Goal: Browse casually: Explore the website without a specific task or goal

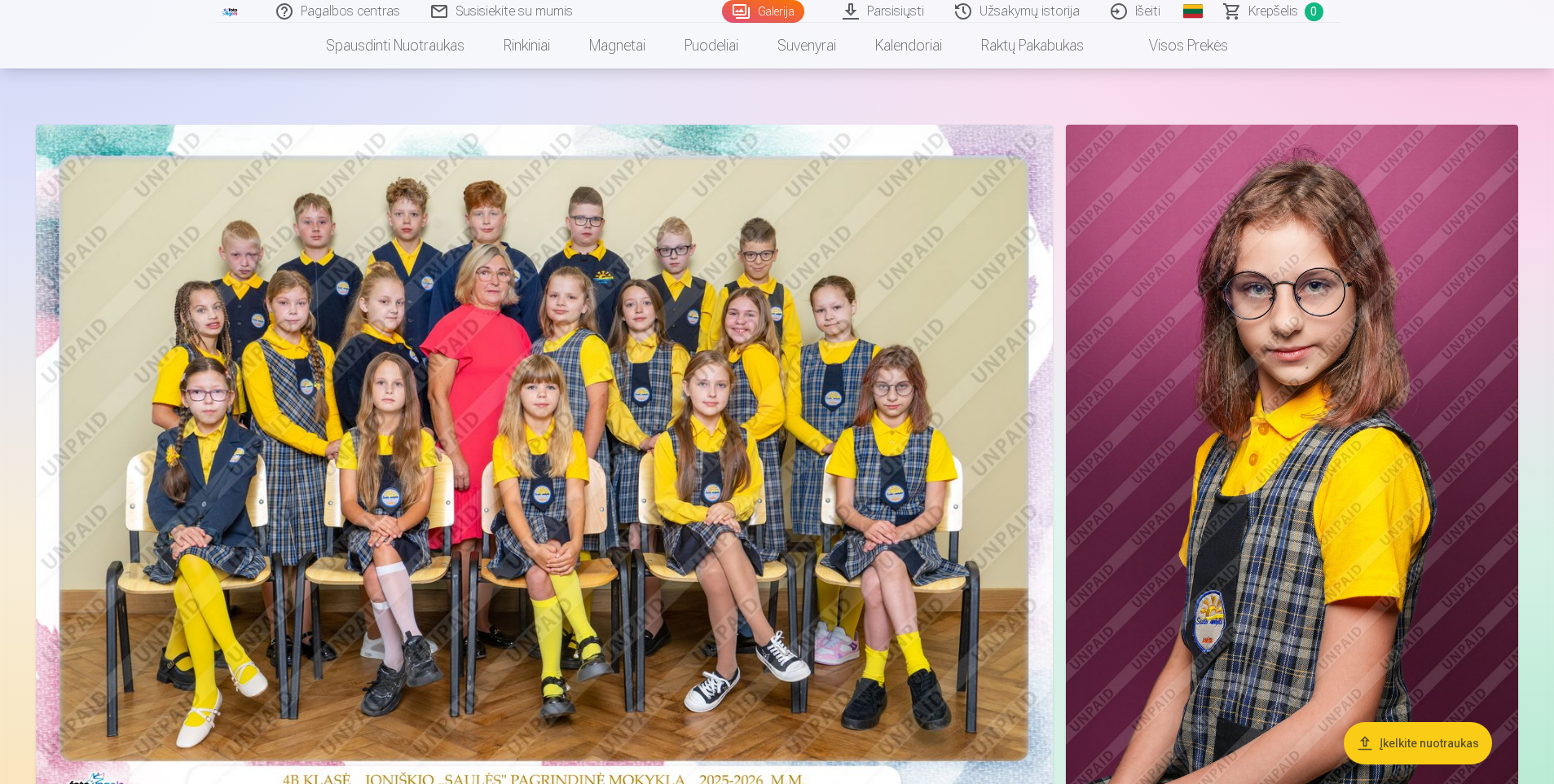
scroll to position [81, 0]
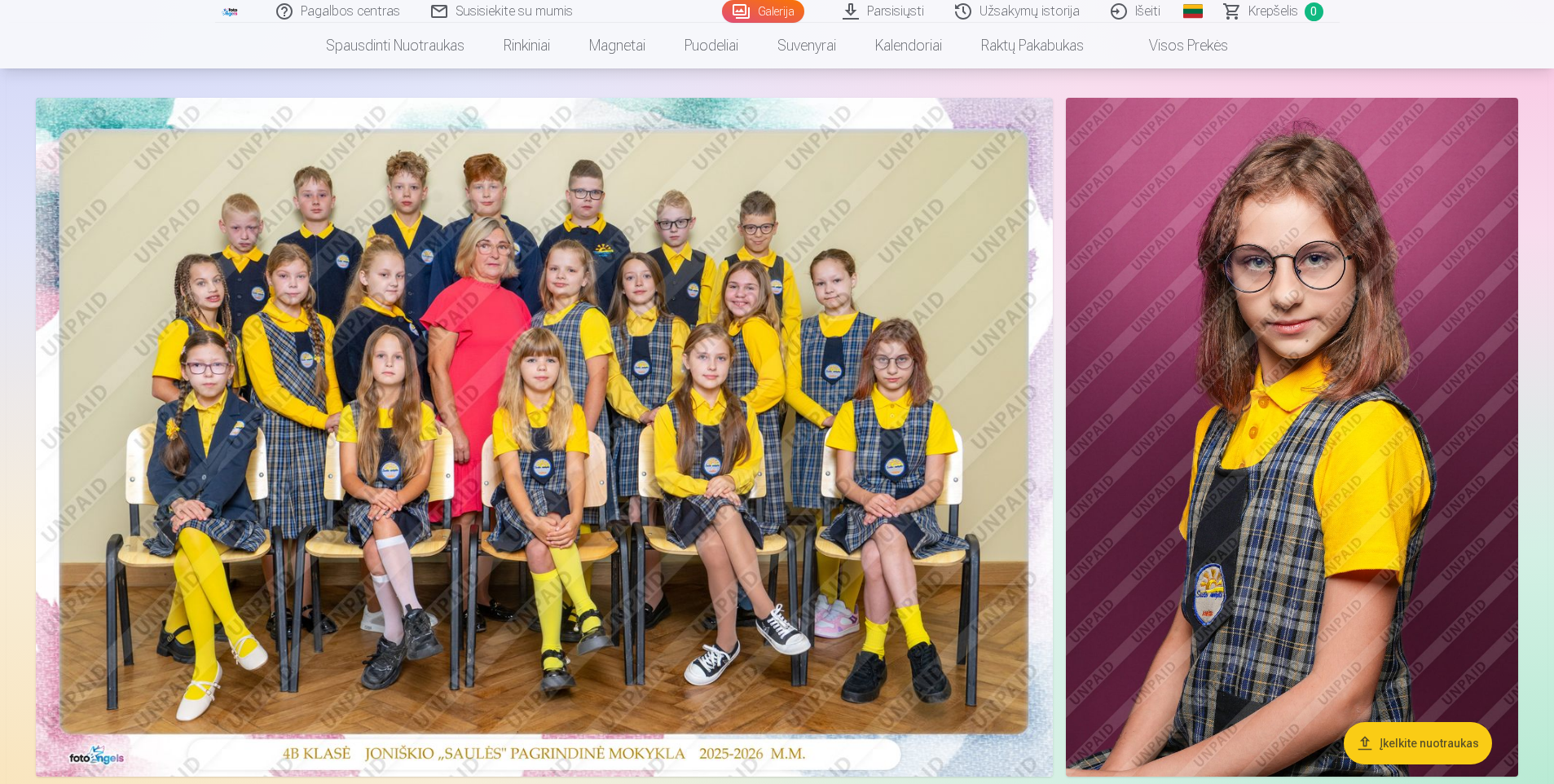
click at [634, 404] on img at bounding box center [545, 436] width 1018 height 679
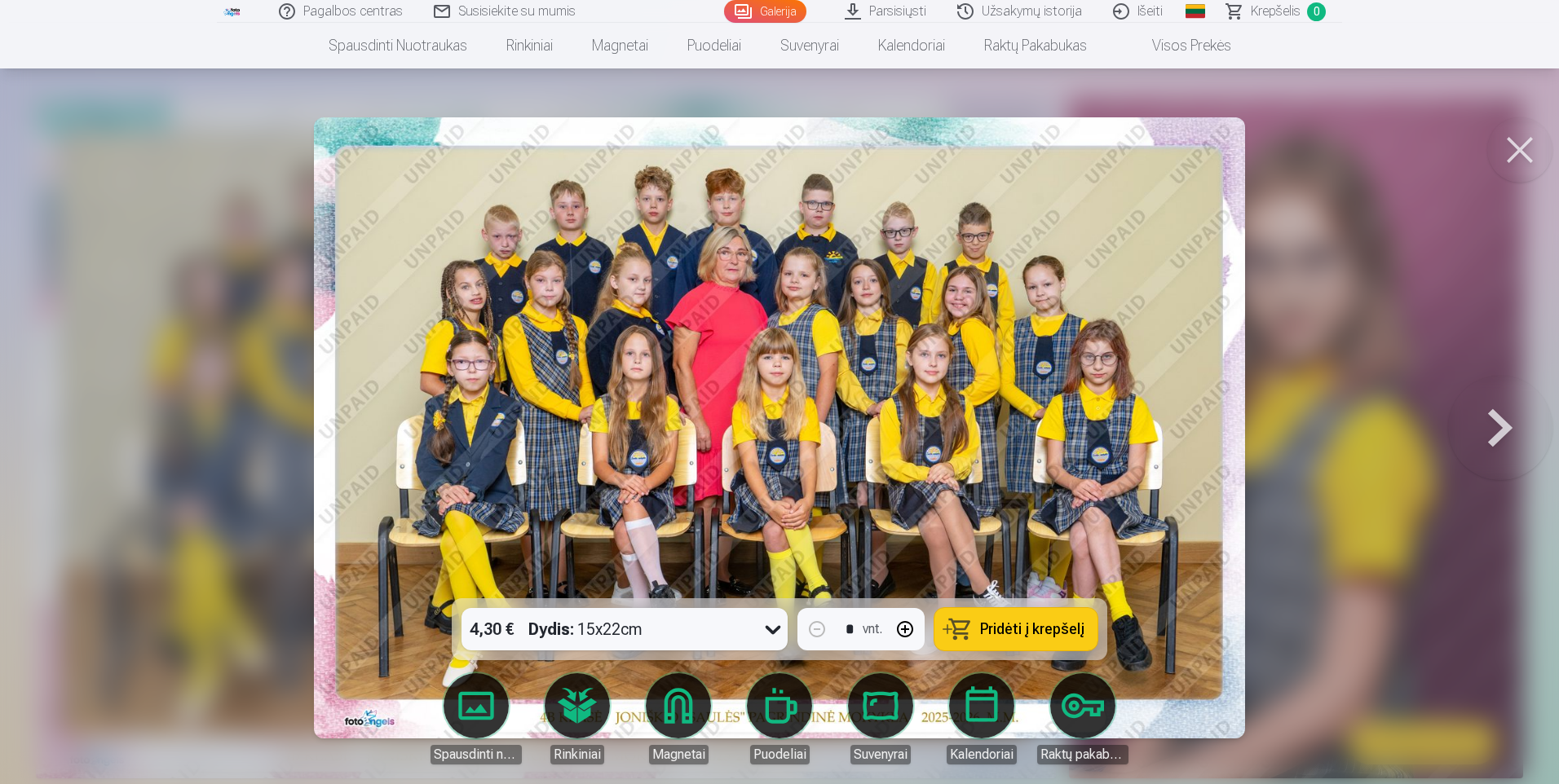
click at [1496, 434] on button at bounding box center [1500, 427] width 105 height 308
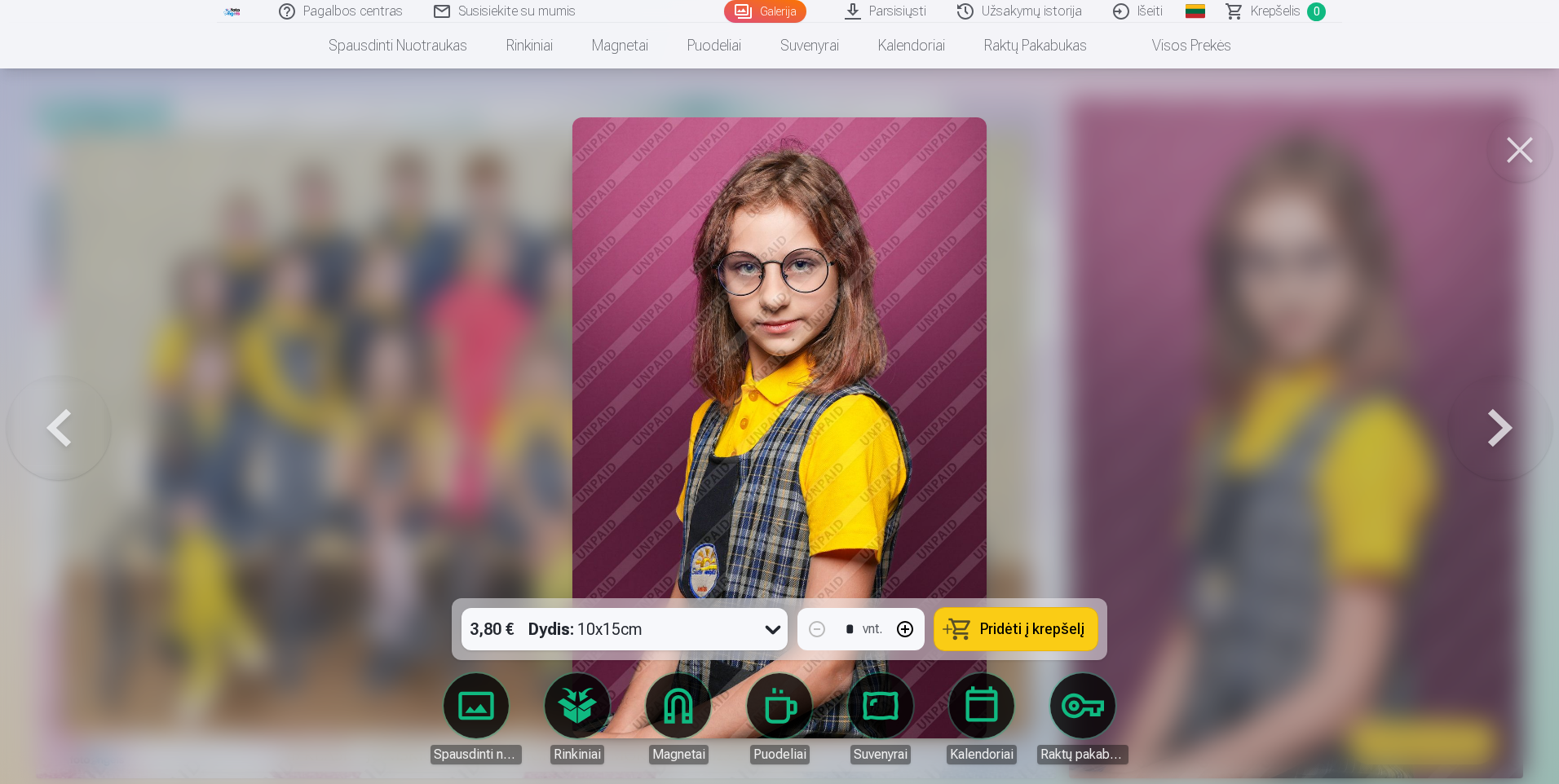
click at [1496, 434] on button at bounding box center [1500, 427] width 105 height 308
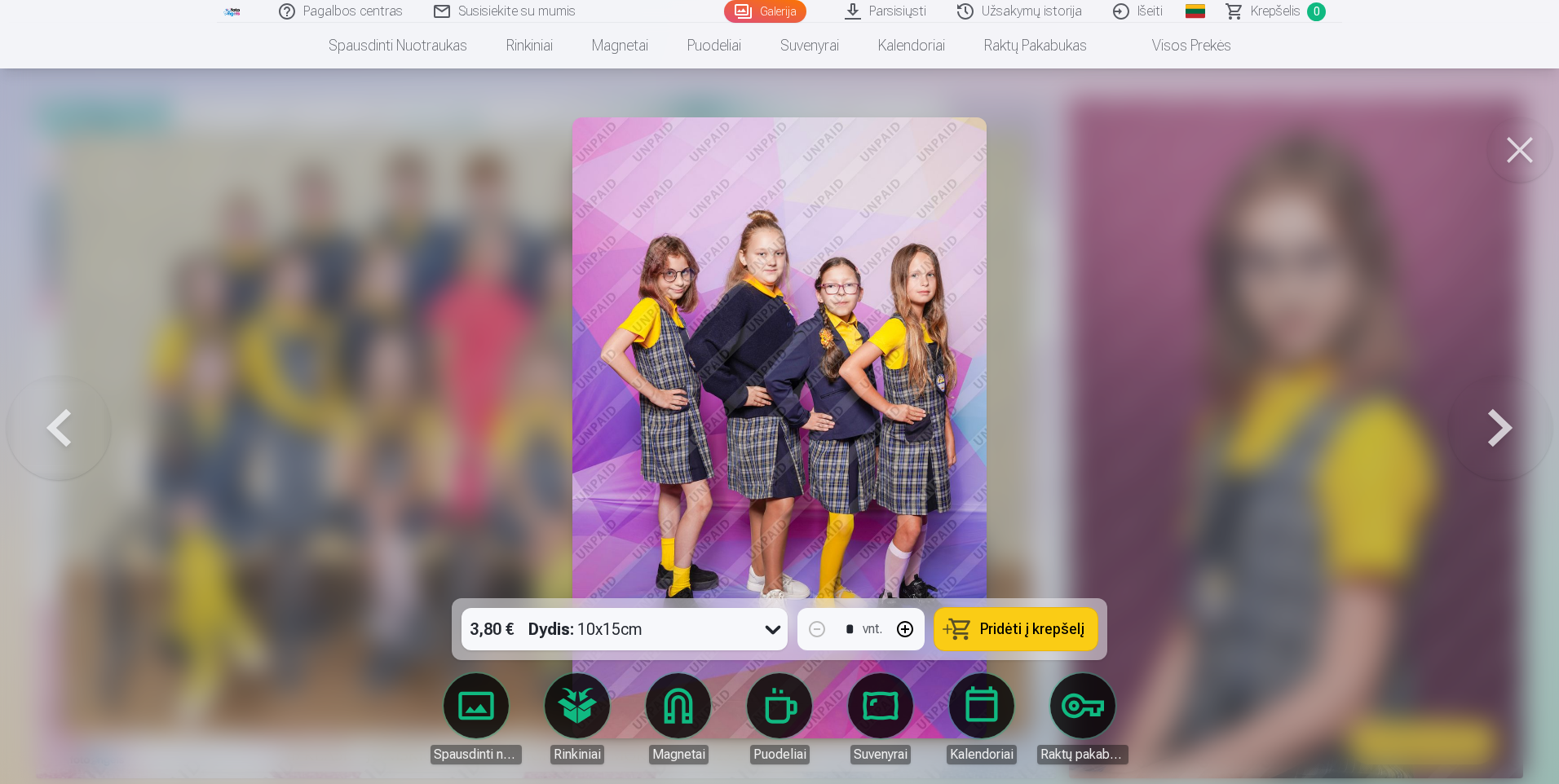
click at [1496, 434] on button at bounding box center [1500, 427] width 105 height 308
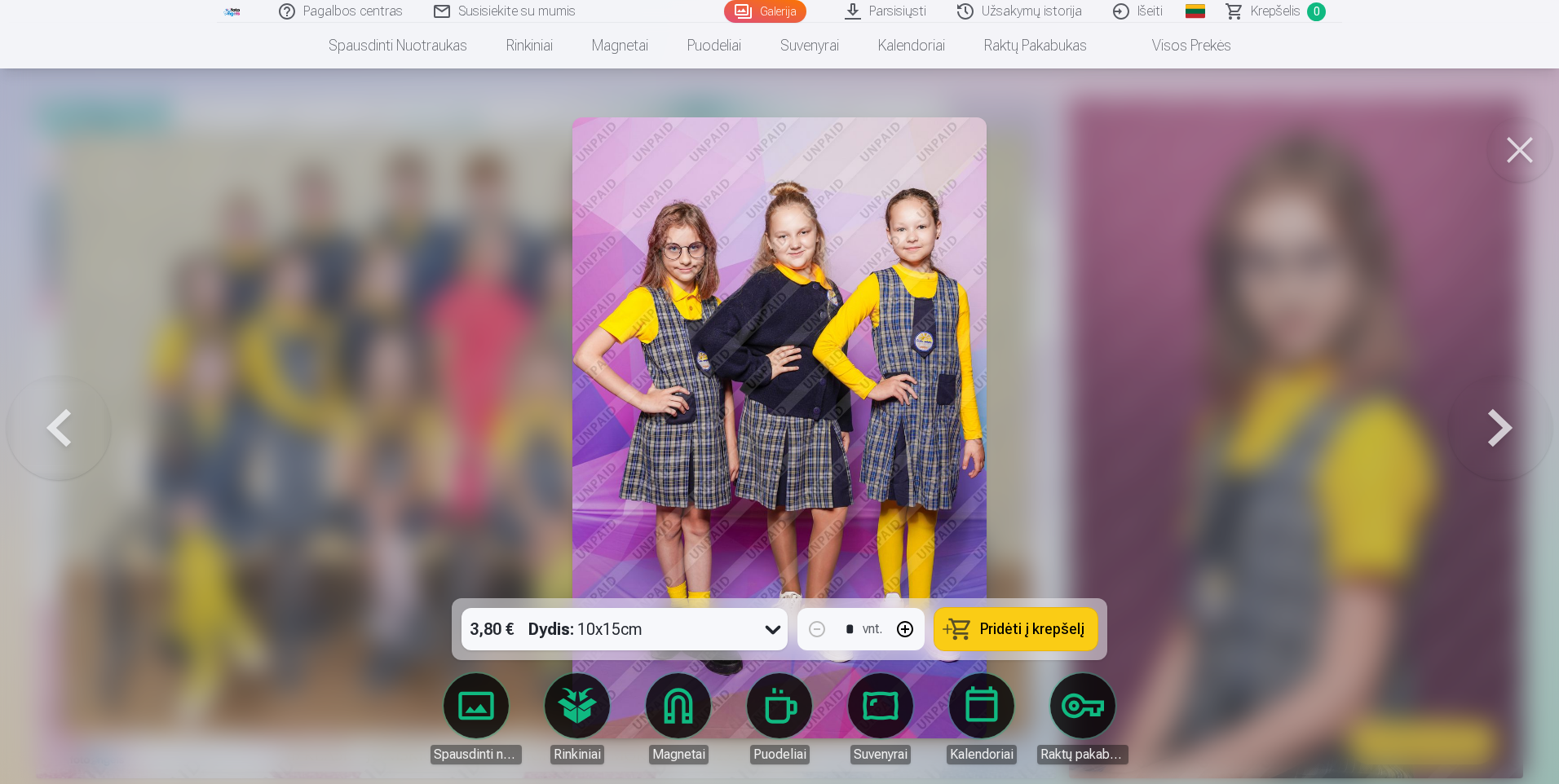
click at [1496, 434] on button at bounding box center [1500, 427] width 105 height 308
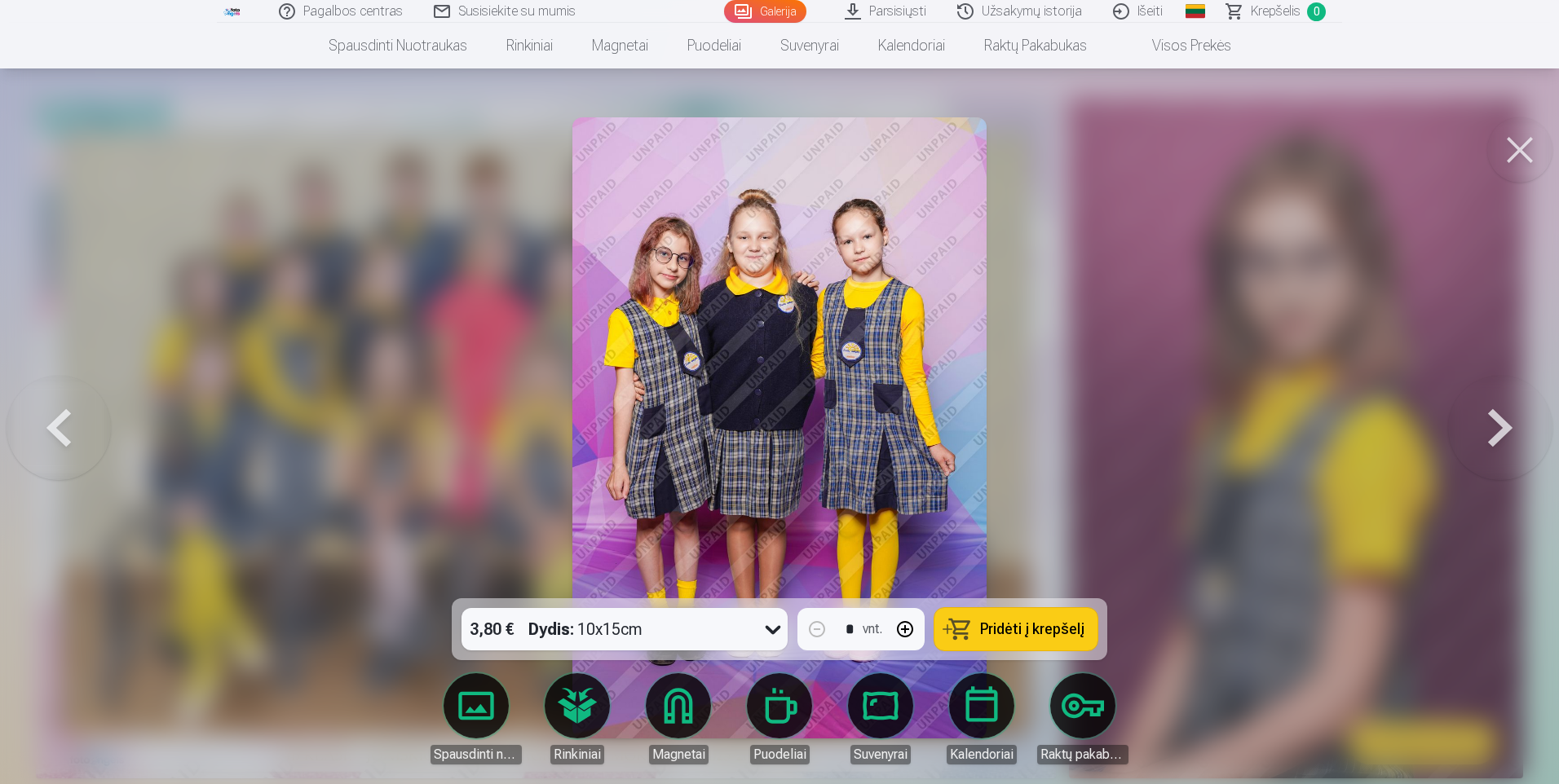
click at [1496, 434] on button at bounding box center [1500, 427] width 105 height 308
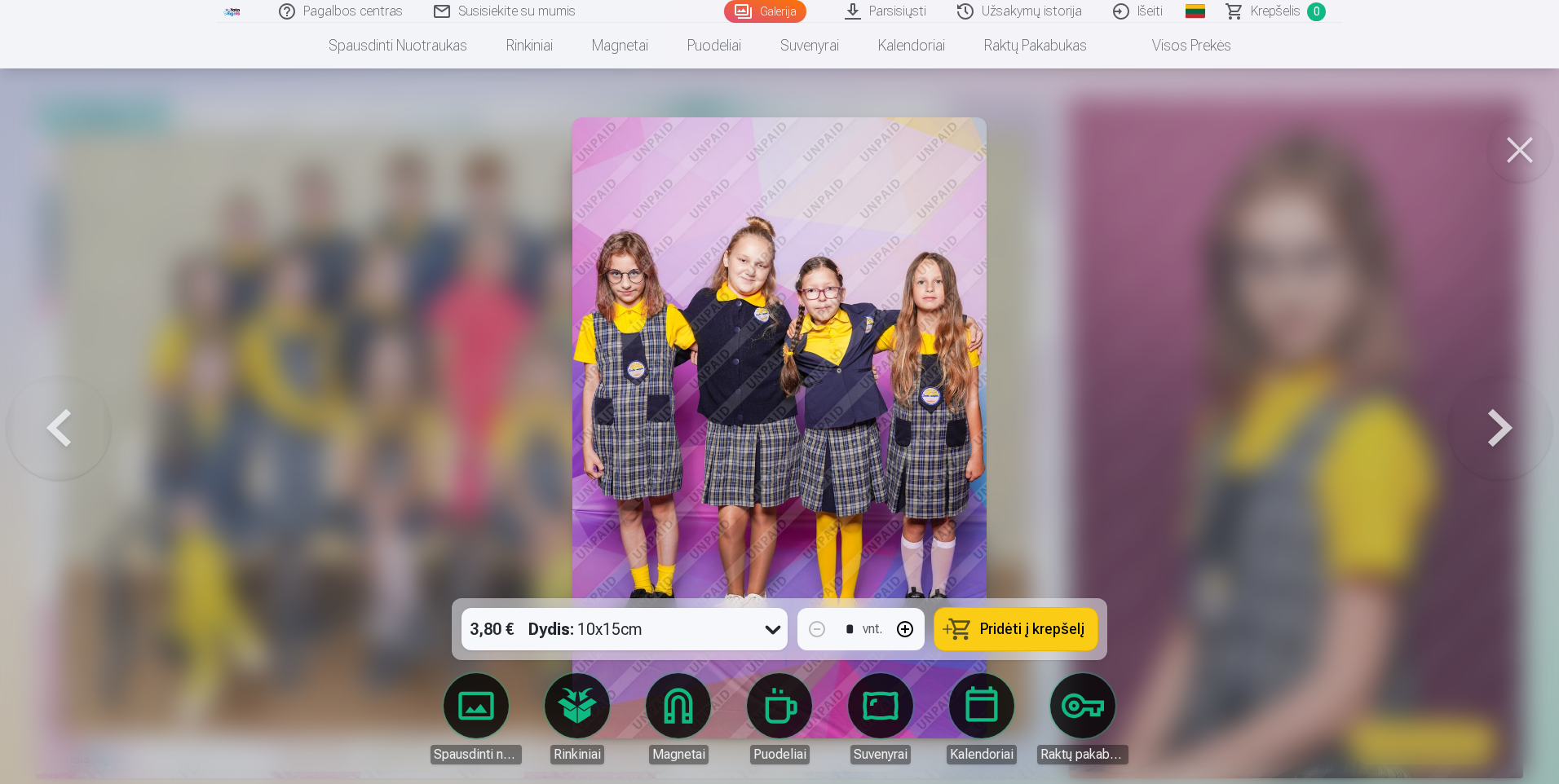
click at [1496, 434] on button at bounding box center [1500, 427] width 105 height 308
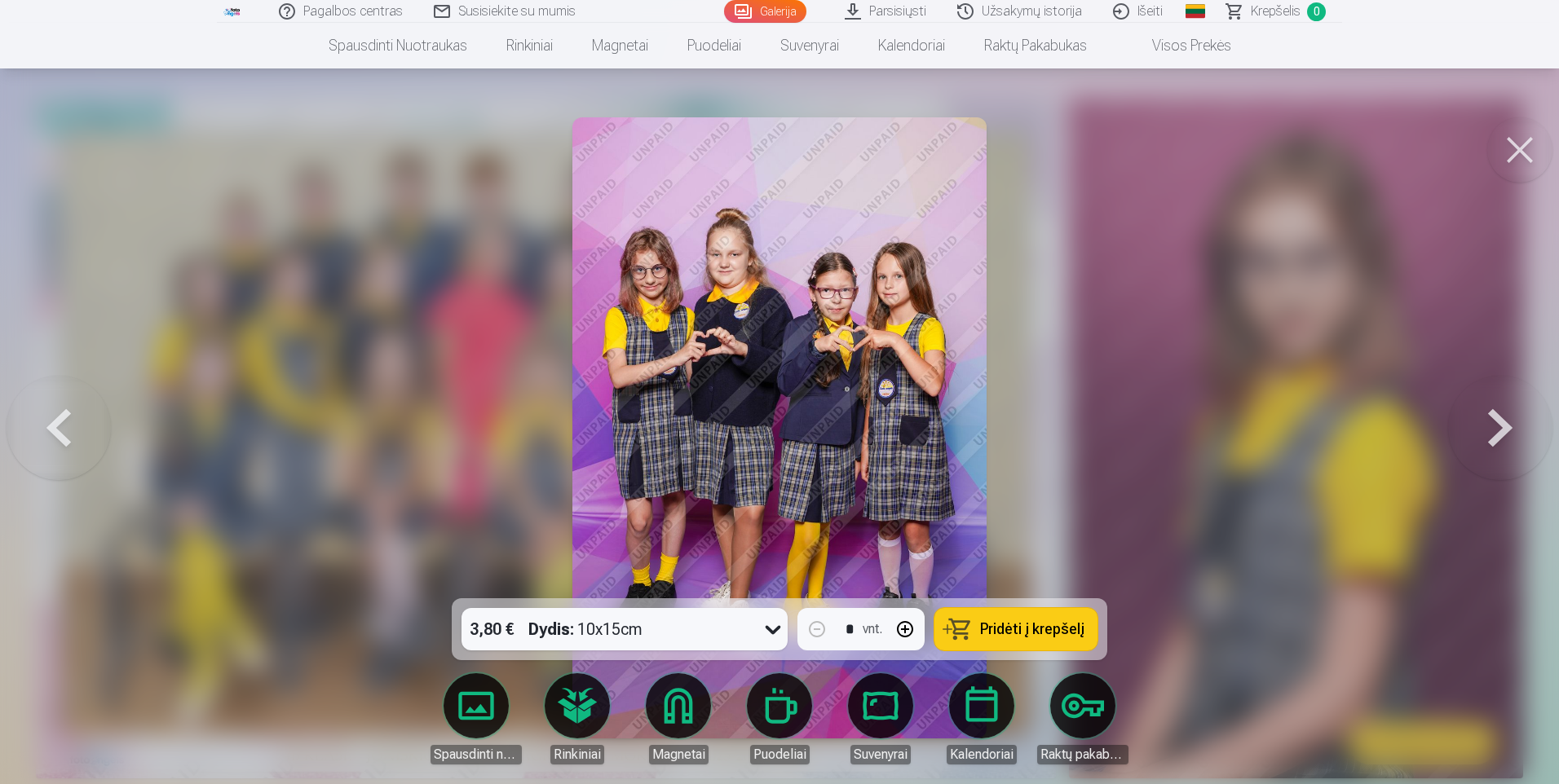
click at [1496, 434] on button at bounding box center [1500, 427] width 105 height 308
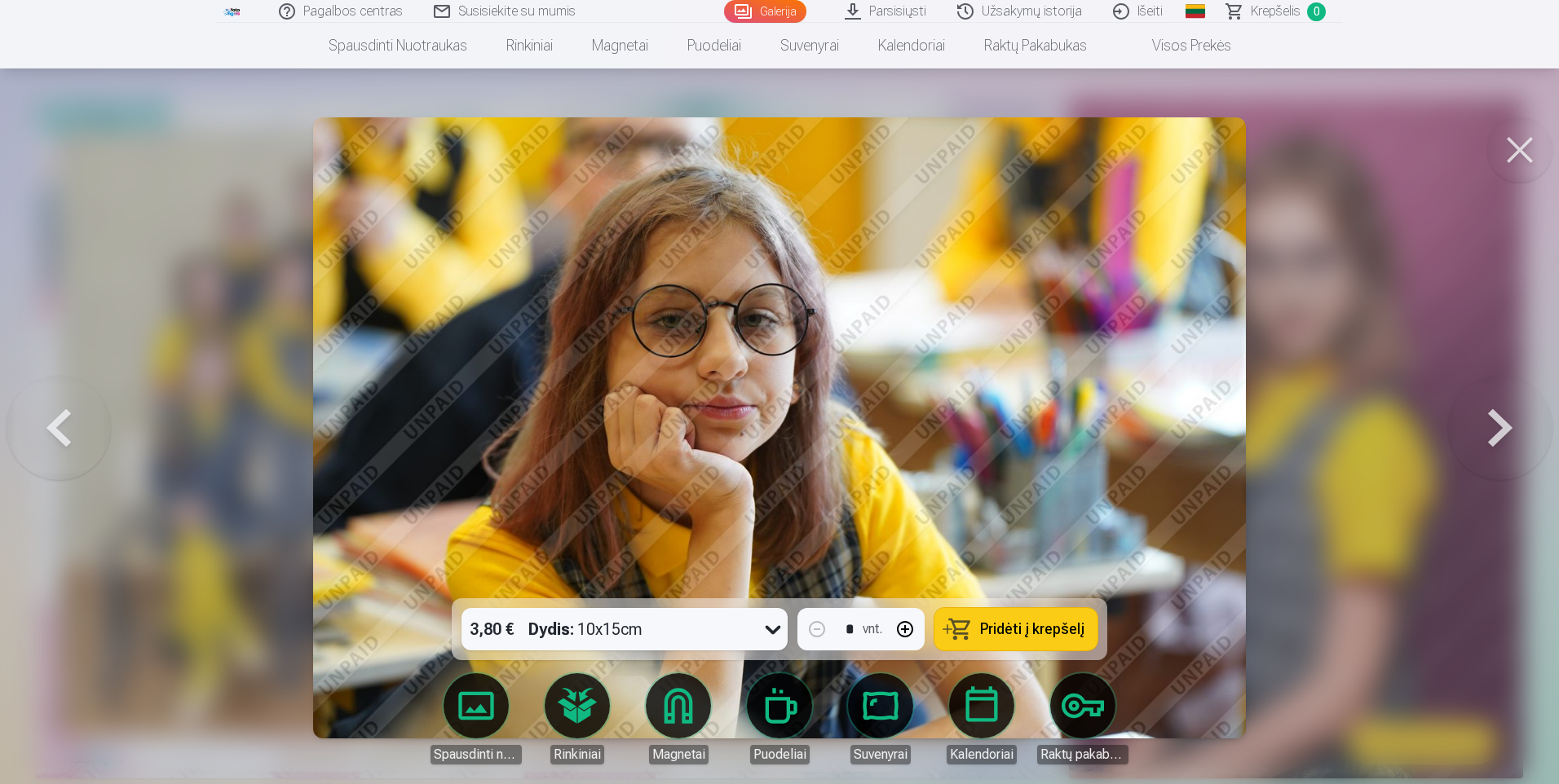
click at [1496, 434] on button at bounding box center [1500, 427] width 105 height 308
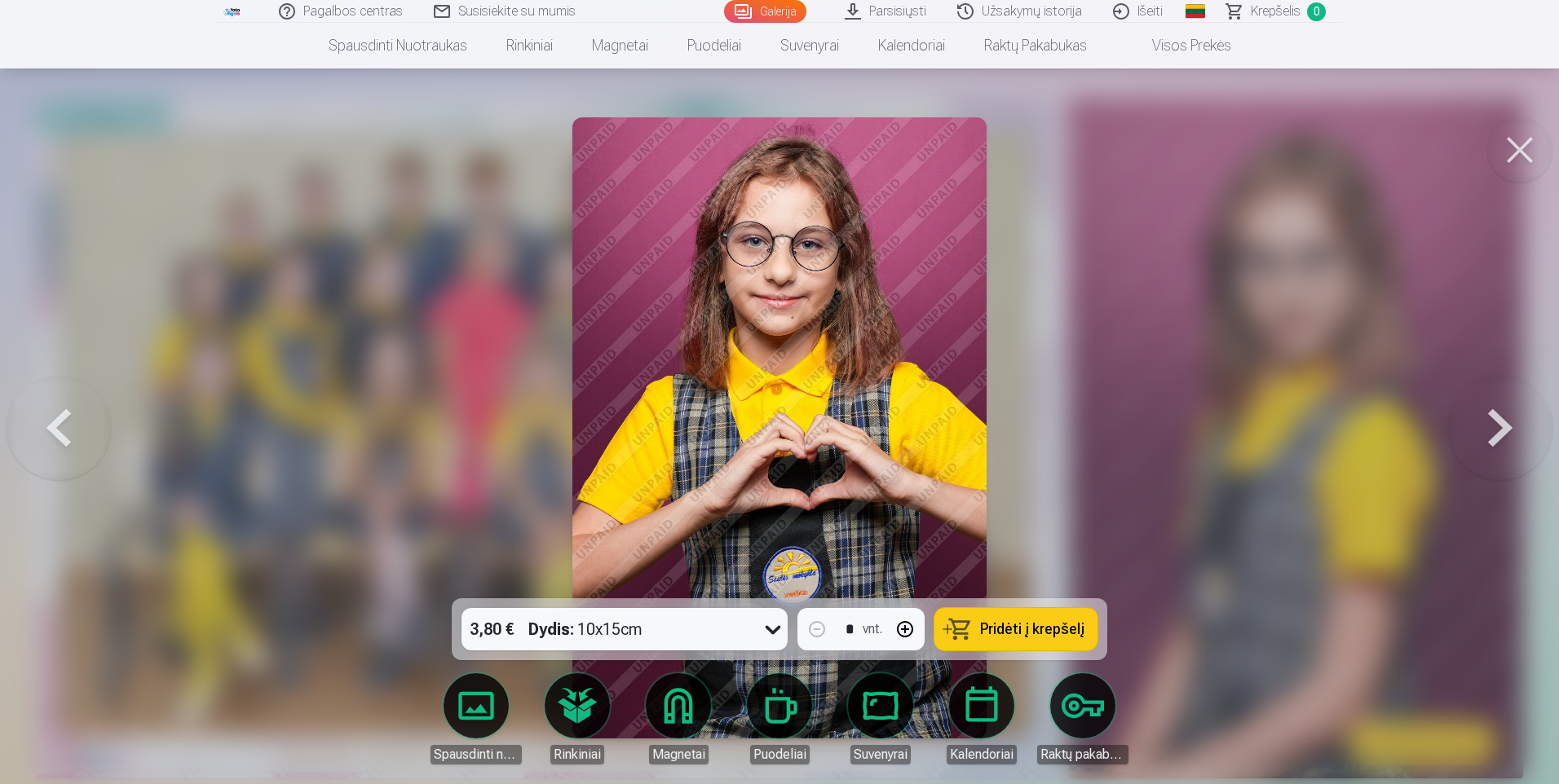
click at [1496, 434] on button at bounding box center [1500, 427] width 105 height 308
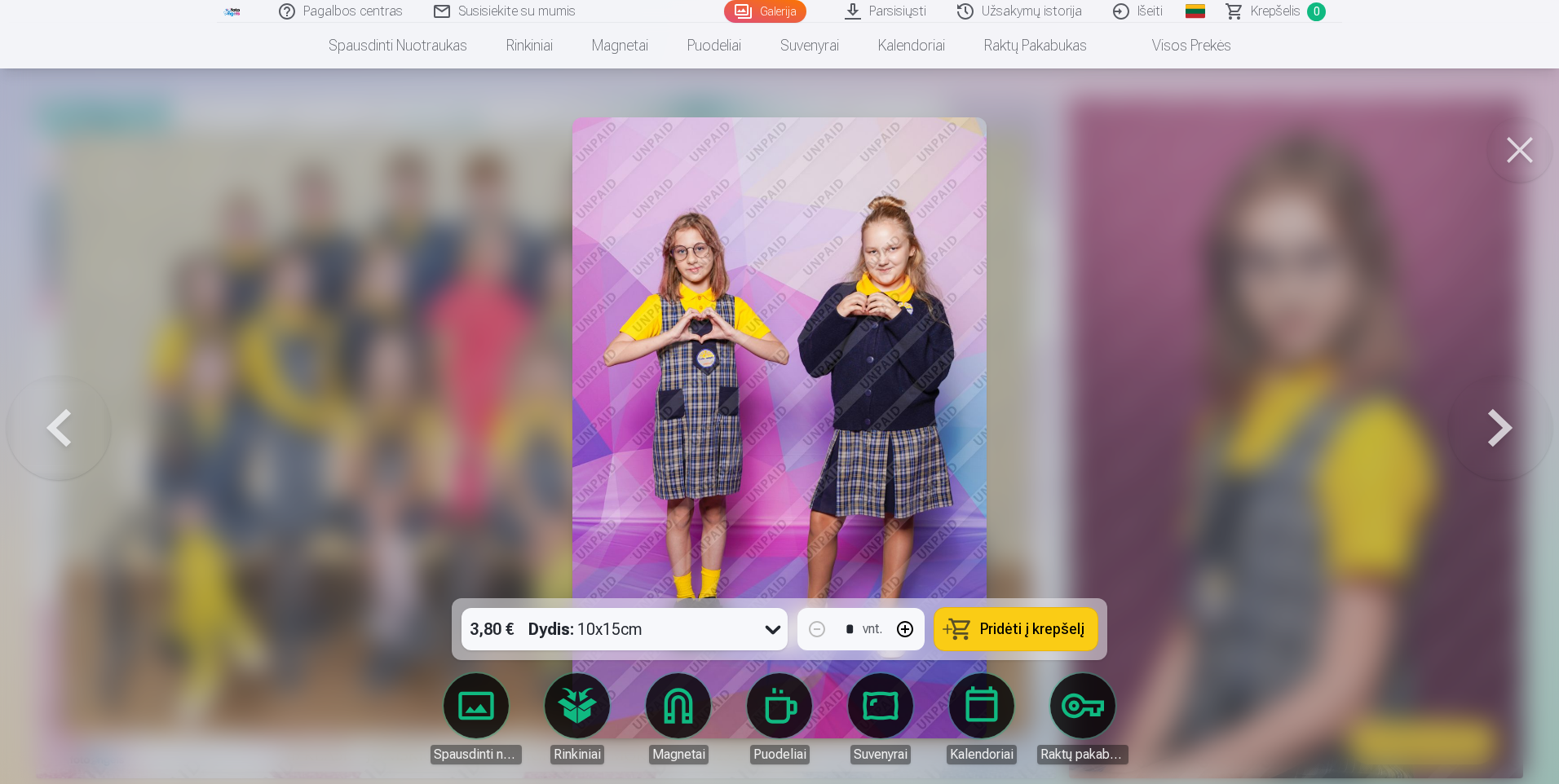
click at [1496, 434] on button at bounding box center [1500, 427] width 105 height 308
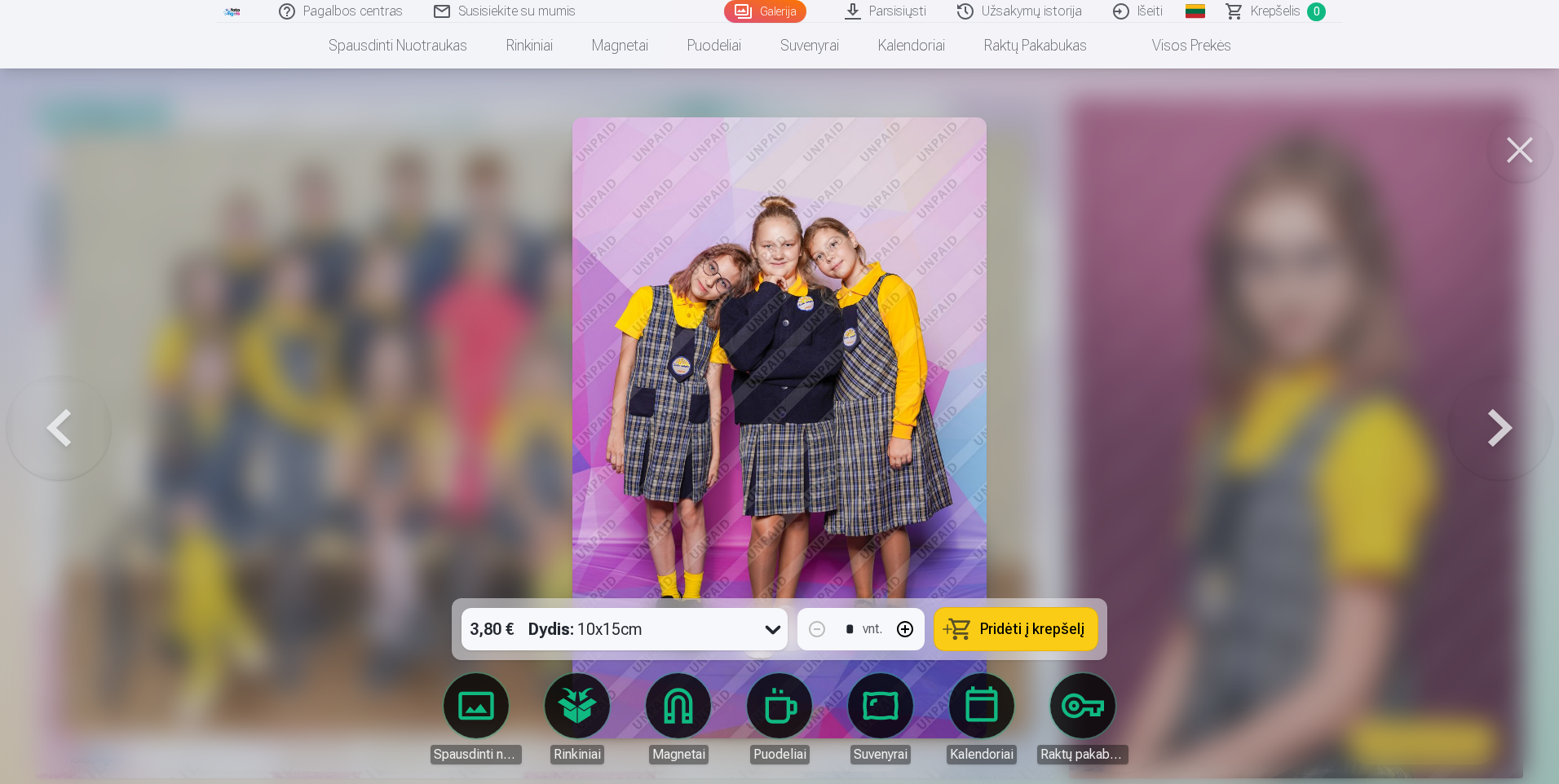
click at [1496, 434] on button at bounding box center [1500, 427] width 105 height 308
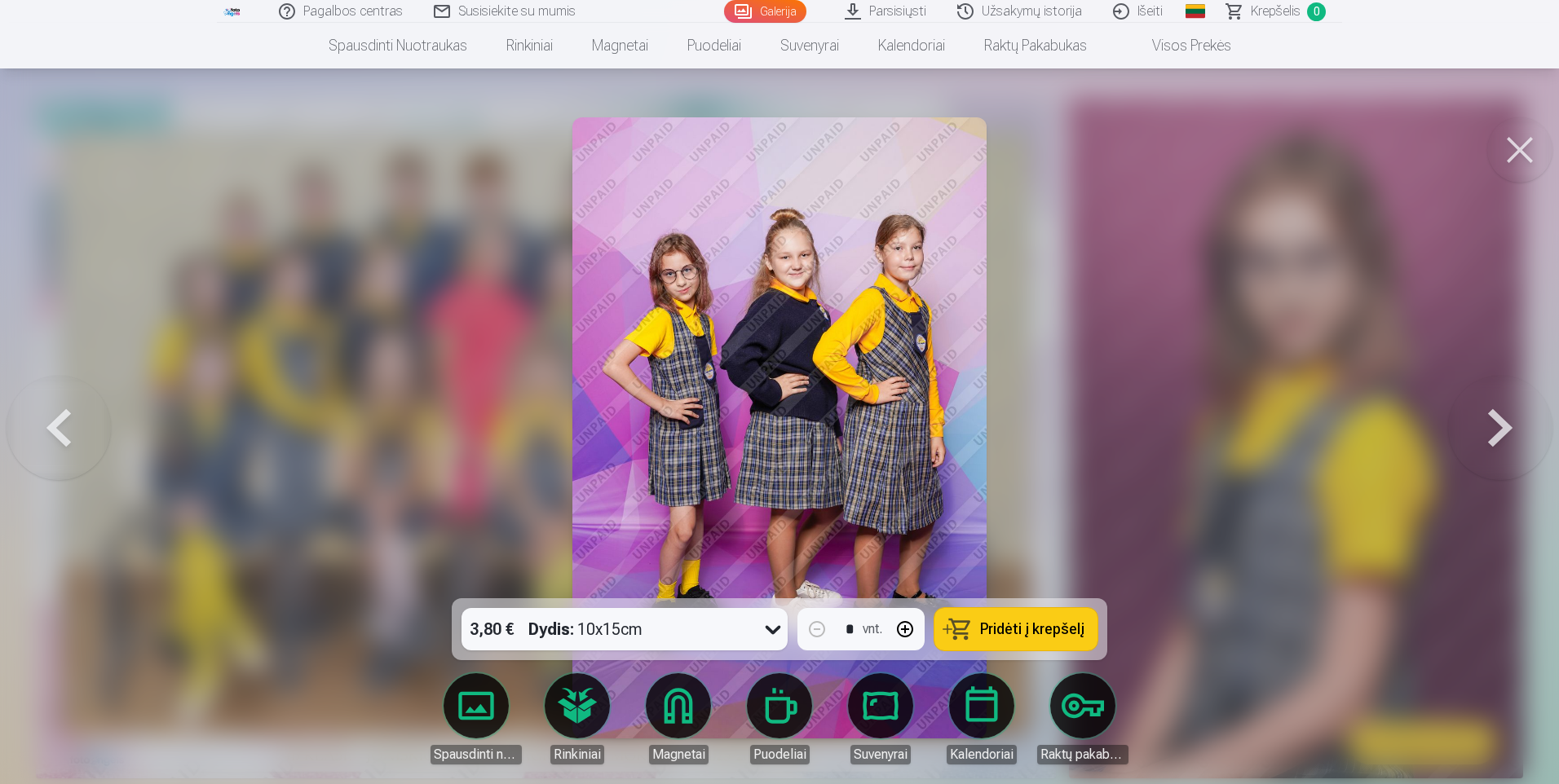
click at [1496, 434] on button at bounding box center [1500, 427] width 105 height 308
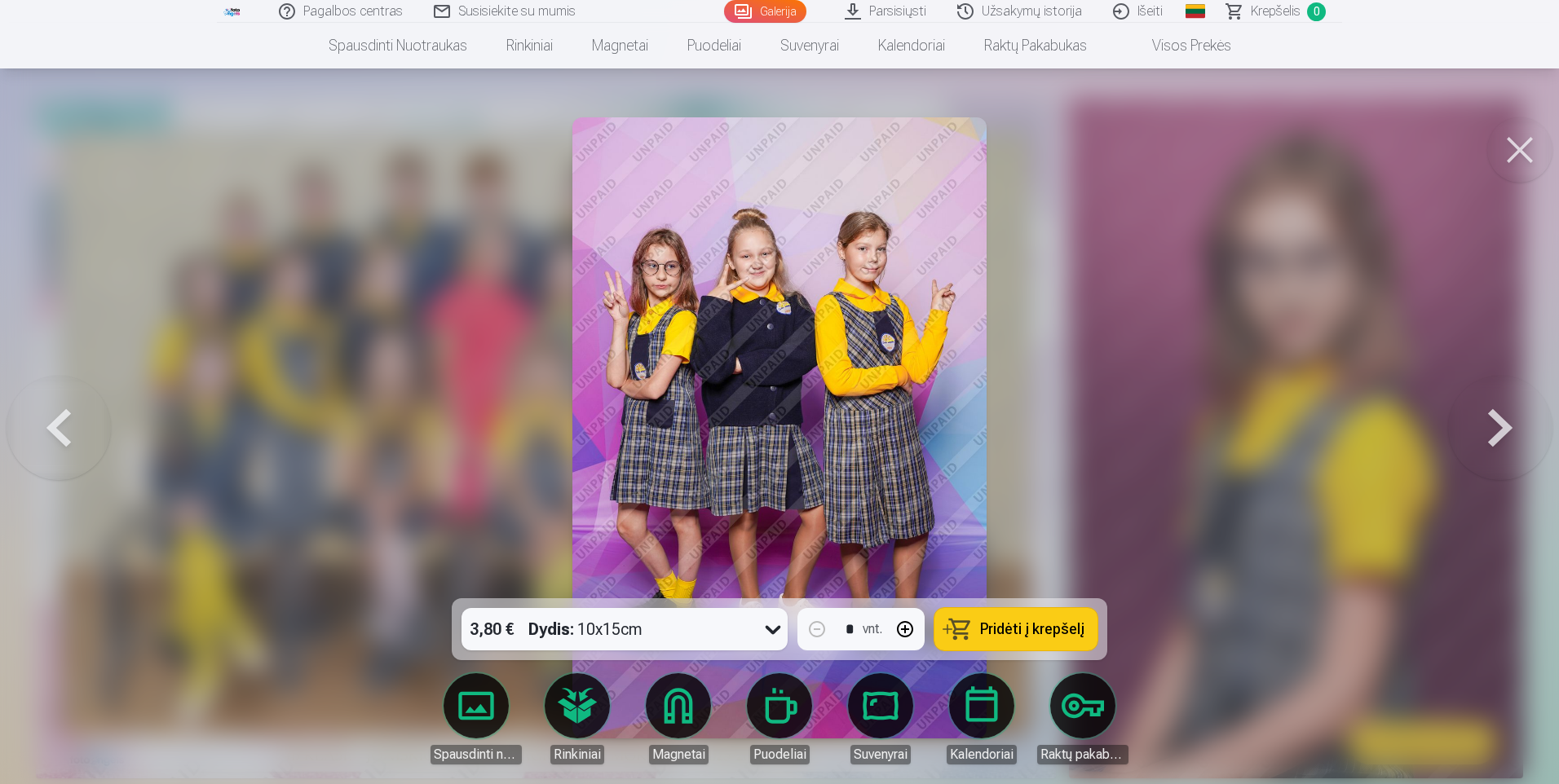
click at [1496, 434] on button at bounding box center [1500, 427] width 105 height 308
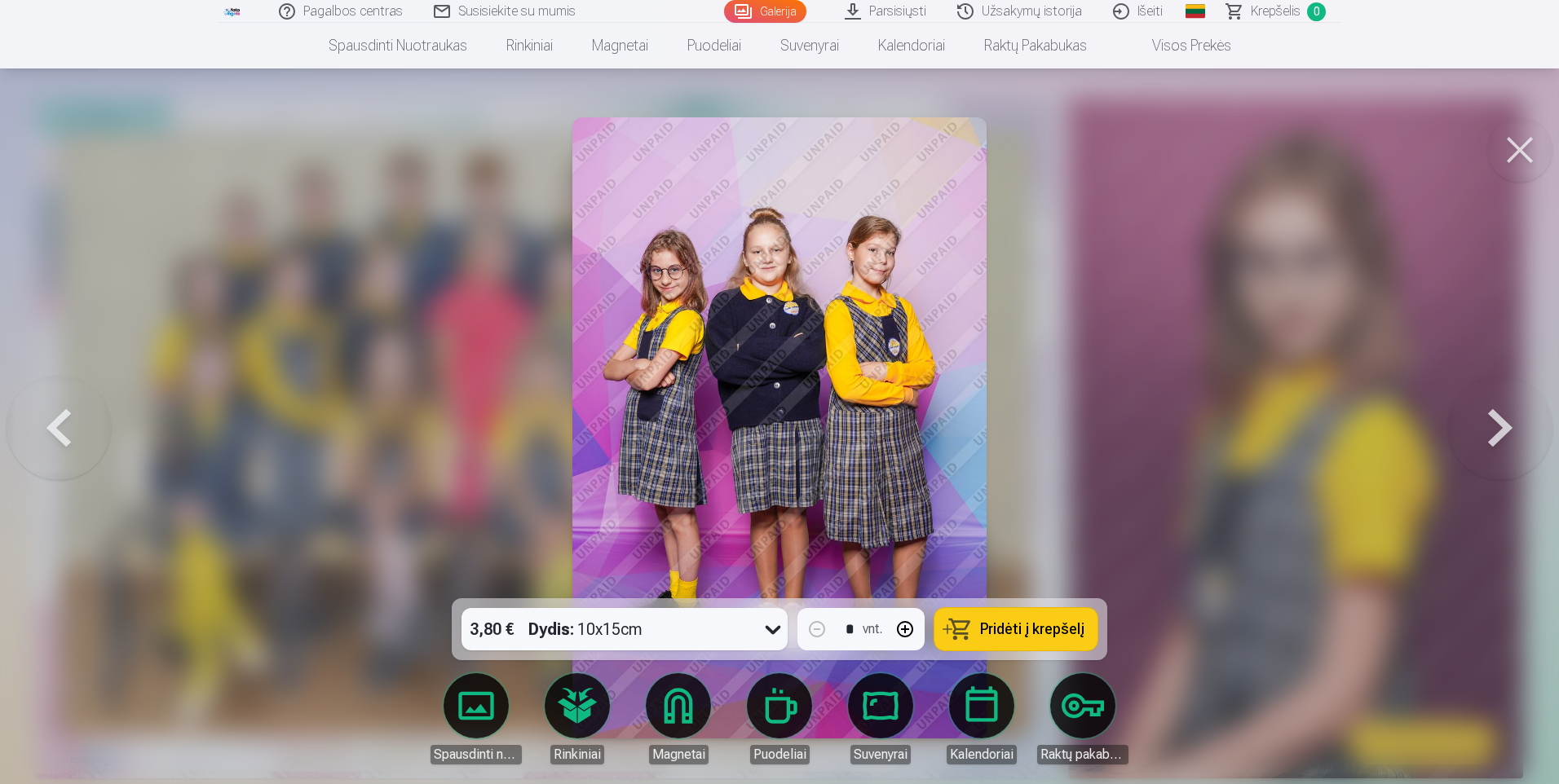
click at [1496, 434] on button at bounding box center [1500, 427] width 105 height 308
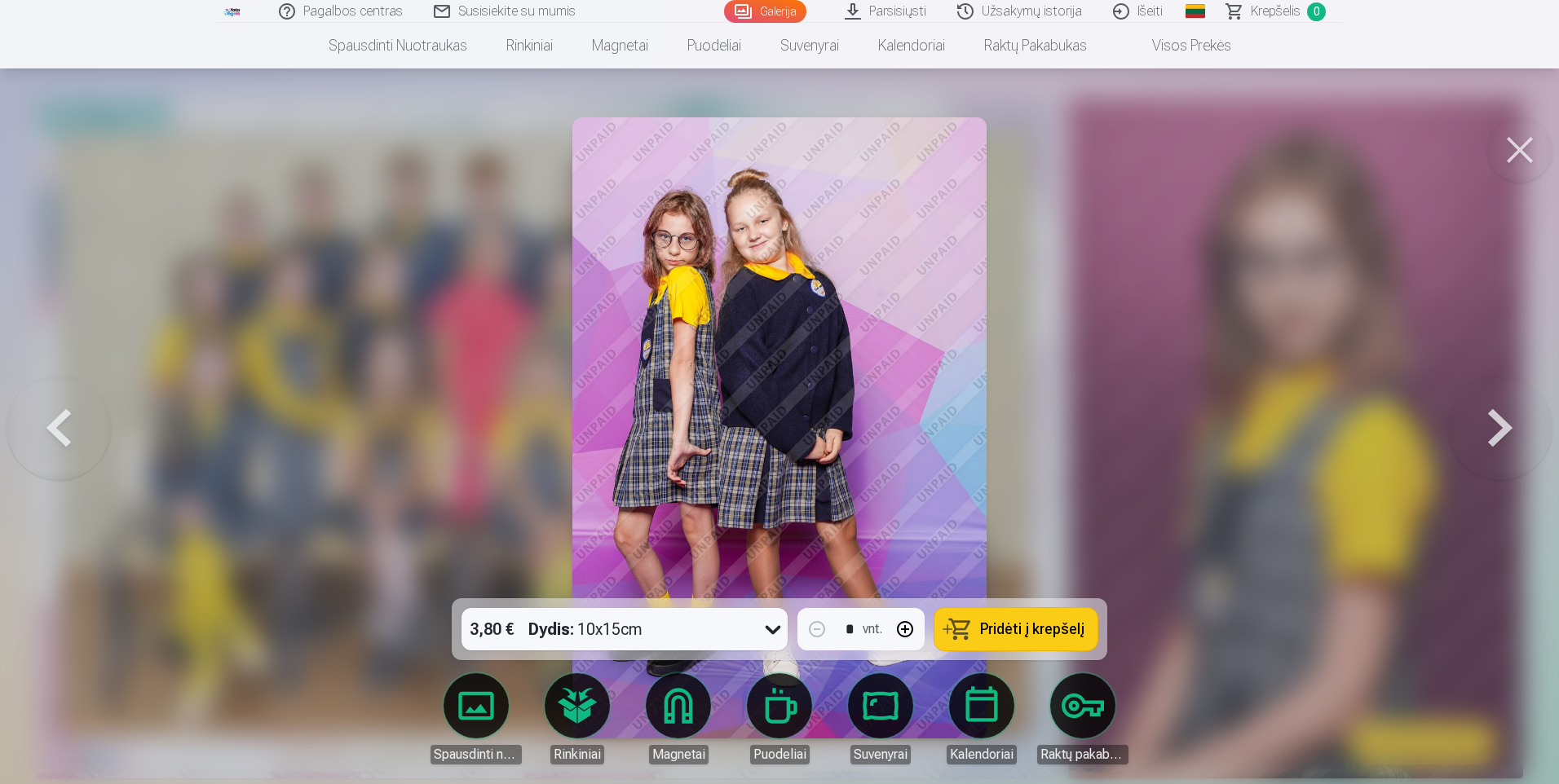
click at [1496, 434] on button at bounding box center [1500, 427] width 105 height 308
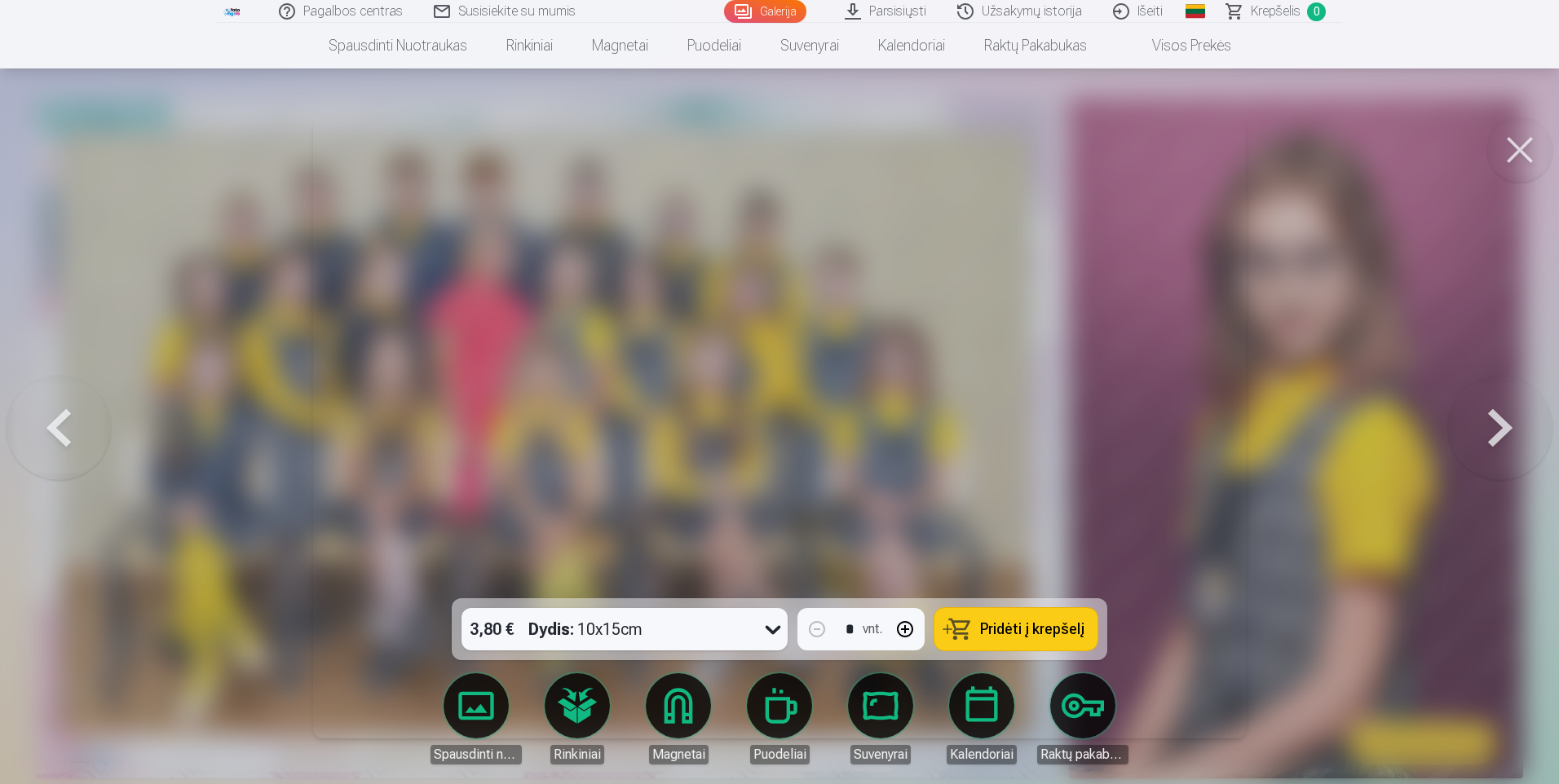
click at [1496, 434] on button at bounding box center [1500, 427] width 105 height 308
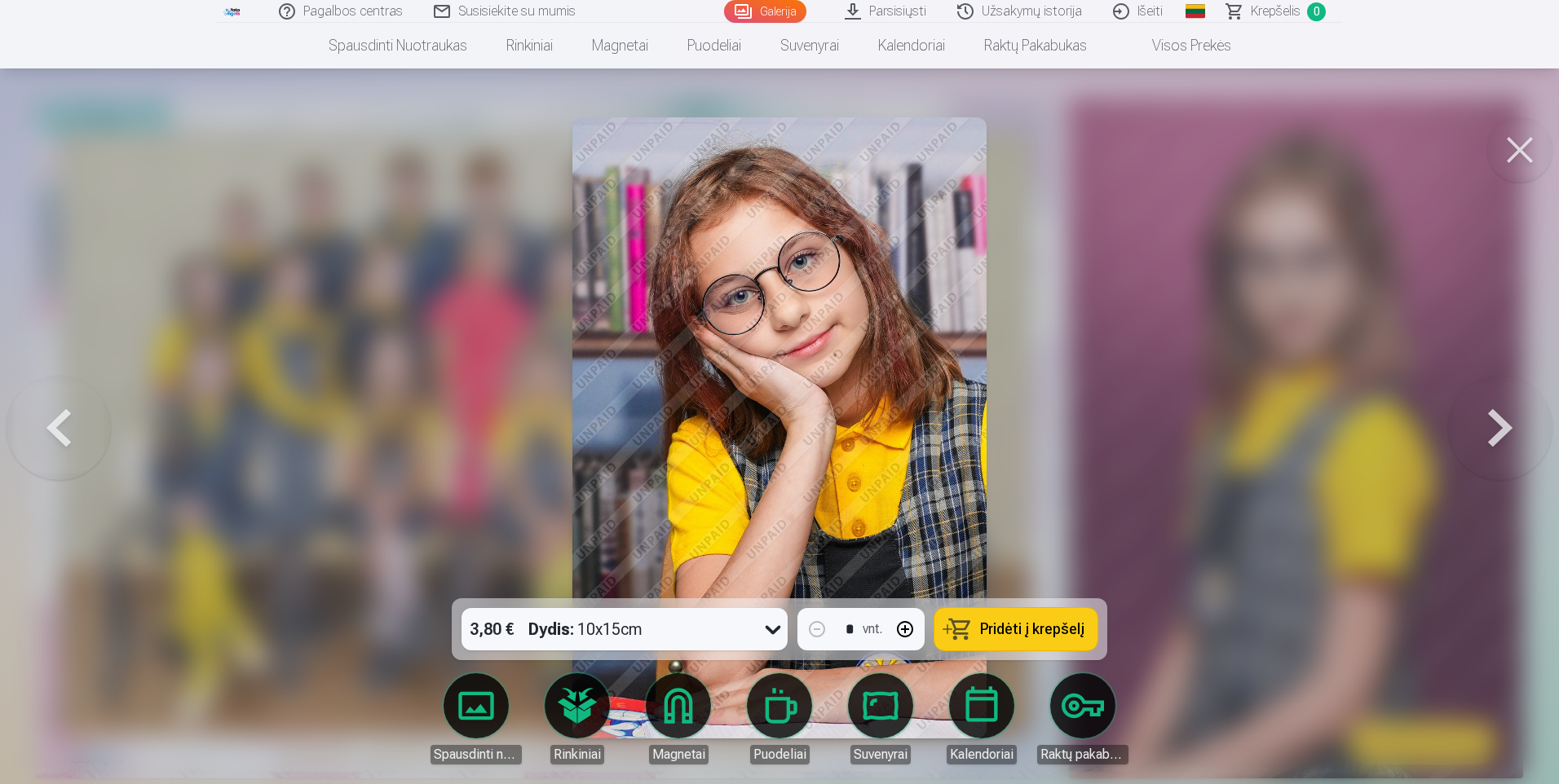
click at [1496, 434] on button at bounding box center [1500, 427] width 105 height 308
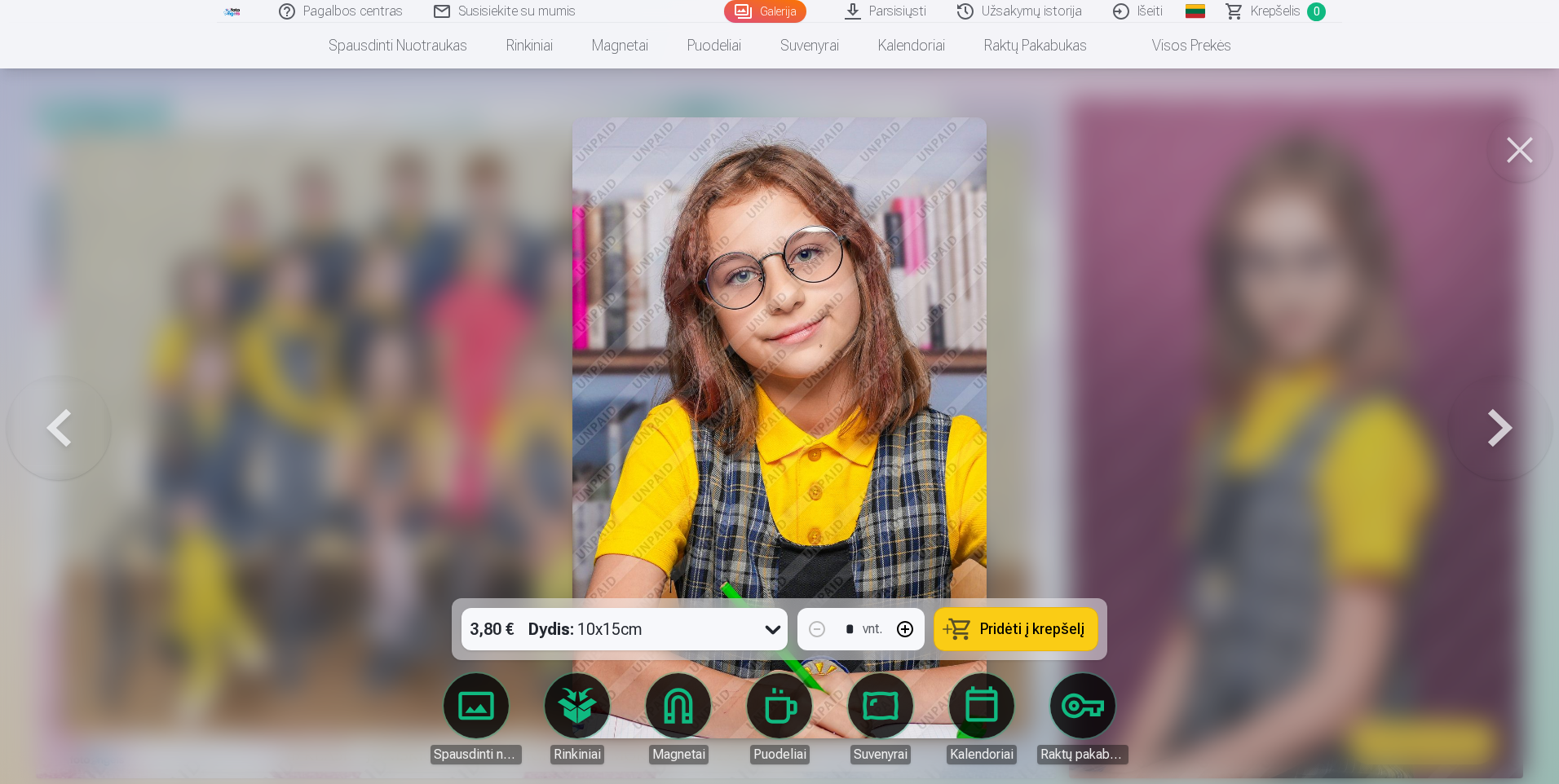
click at [1496, 434] on button at bounding box center [1500, 427] width 105 height 308
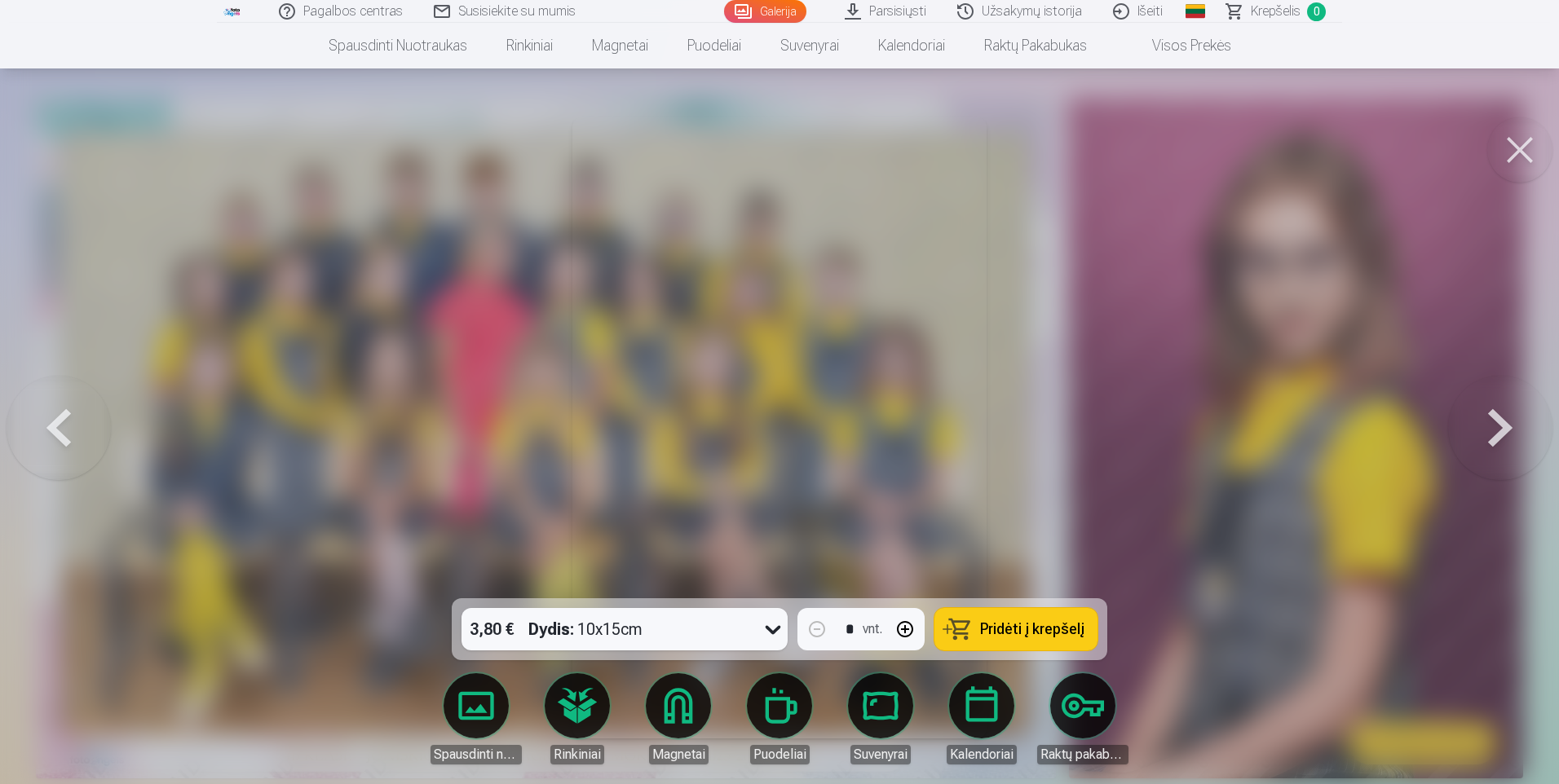
click at [1496, 434] on button at bounding box center [1500, 427] width 105 height 308
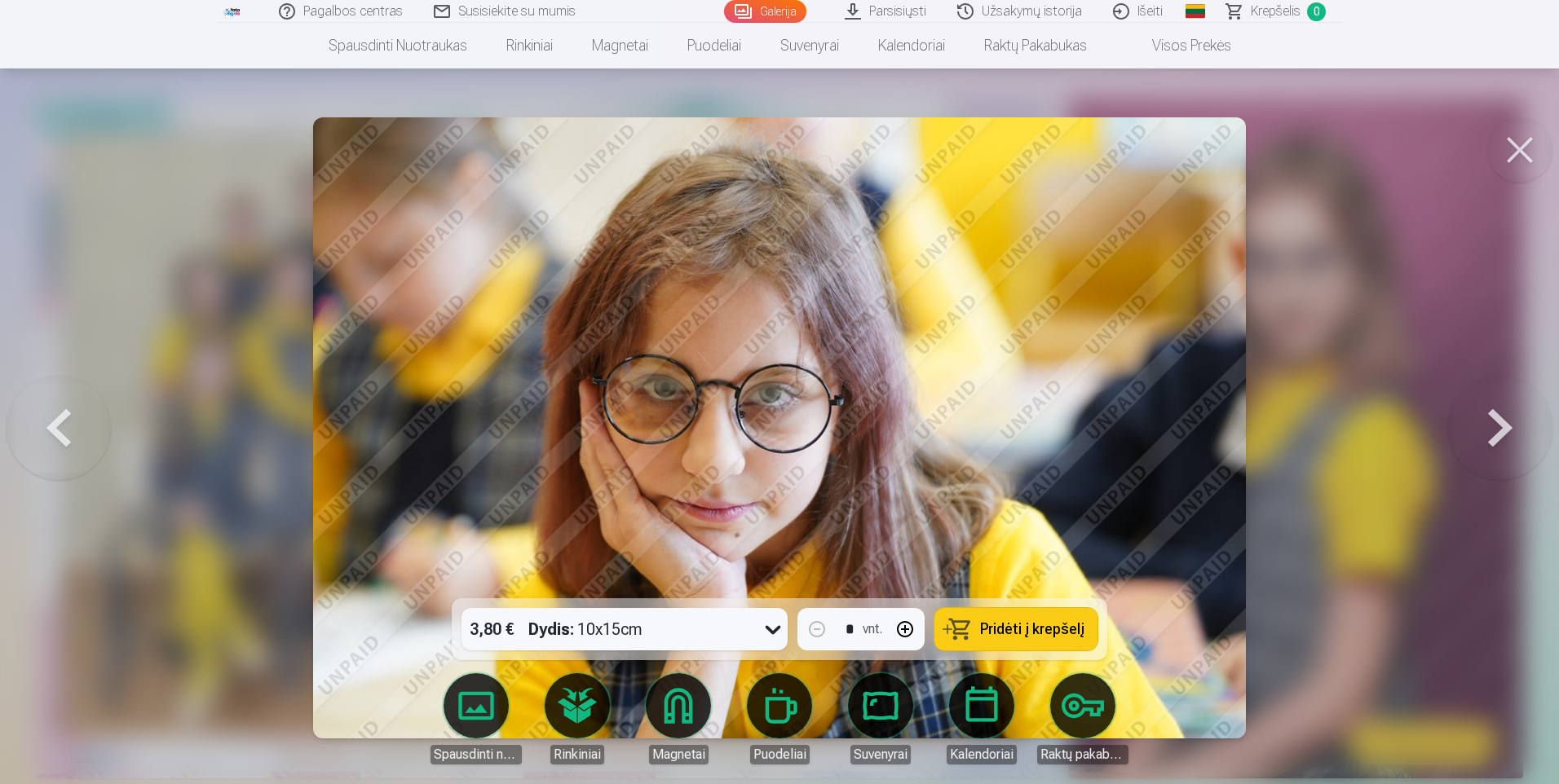
click at [1496, 434] on button at bounding box center [1500, 427] width 105 height 308
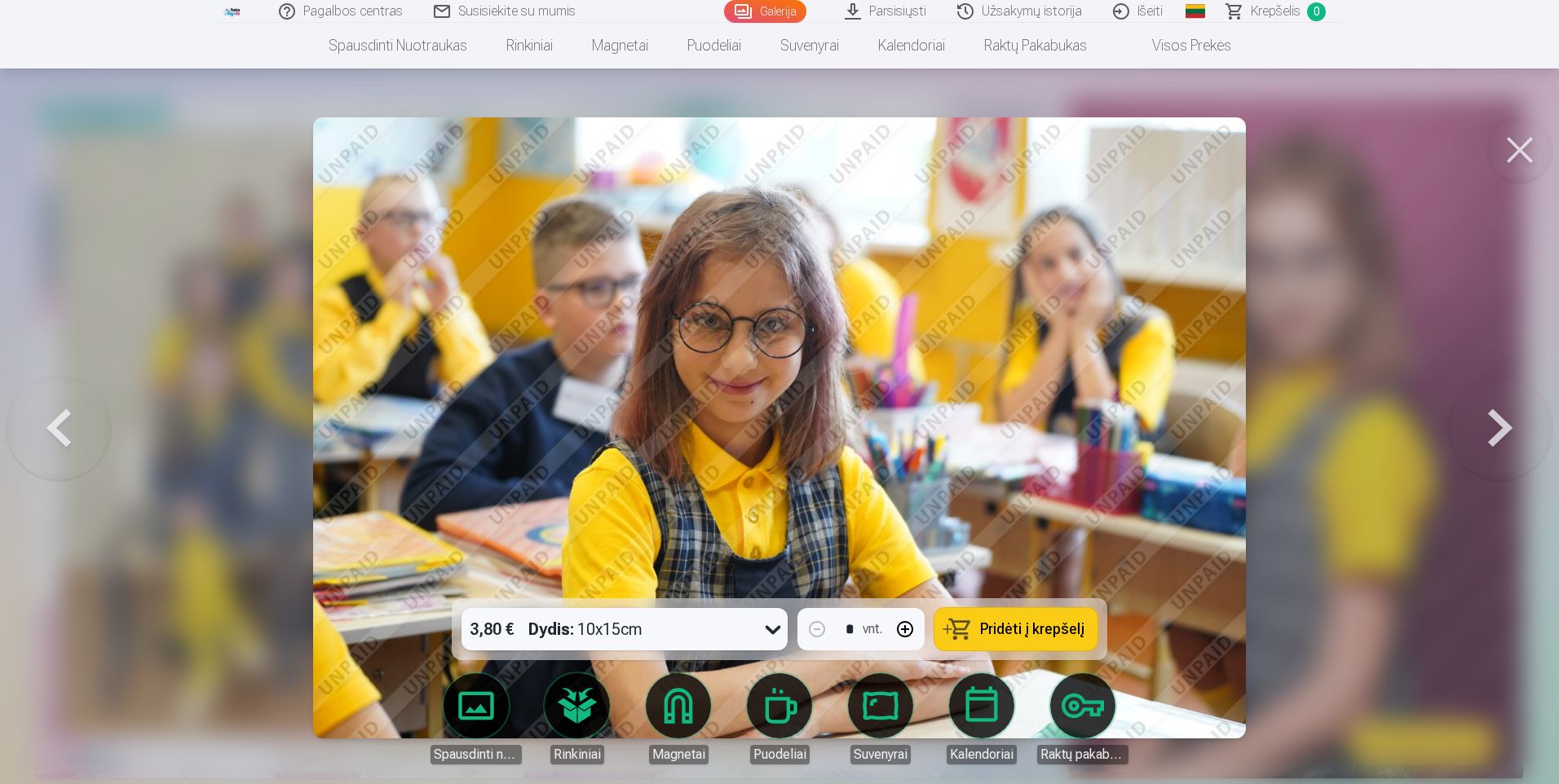
click at [1496, 434] on button at bounding box center [1500, 427] width 105 height 308
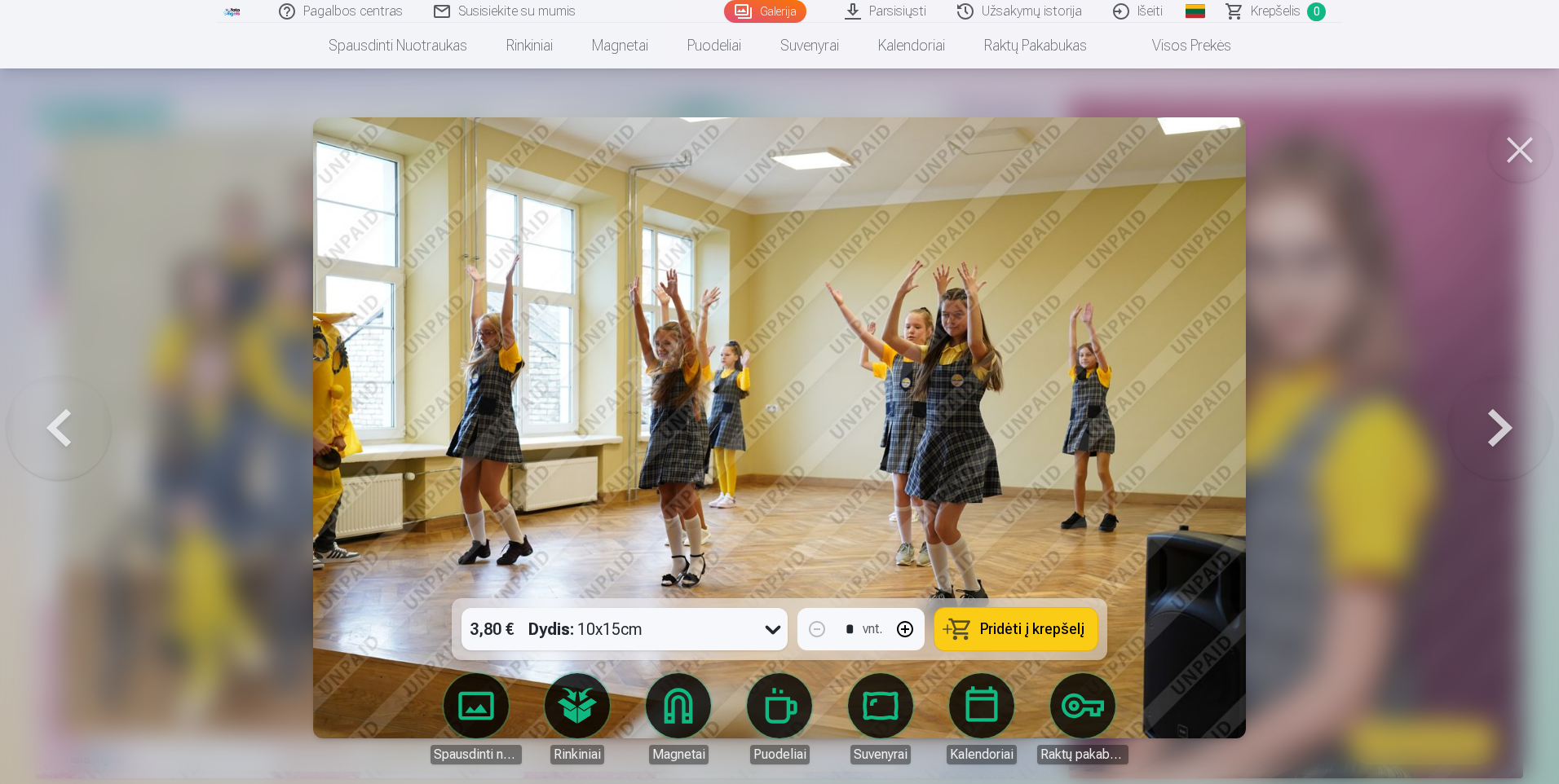
click at [1496, 434] on button at bounding box center [1500, 427] width 105 height 308
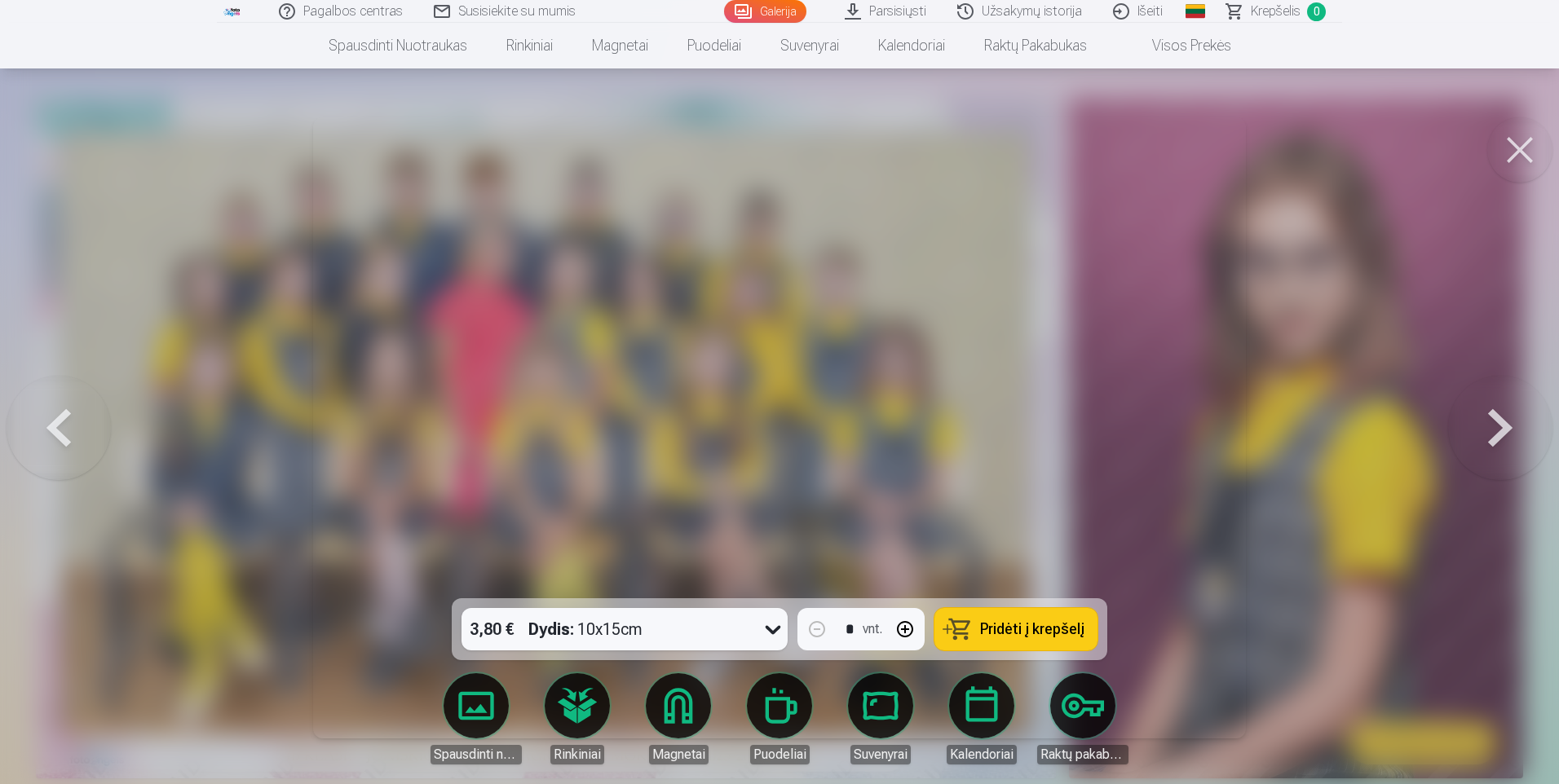
click at [1496, 434] on button at bounding box center [1500, 427] width 105 height 308
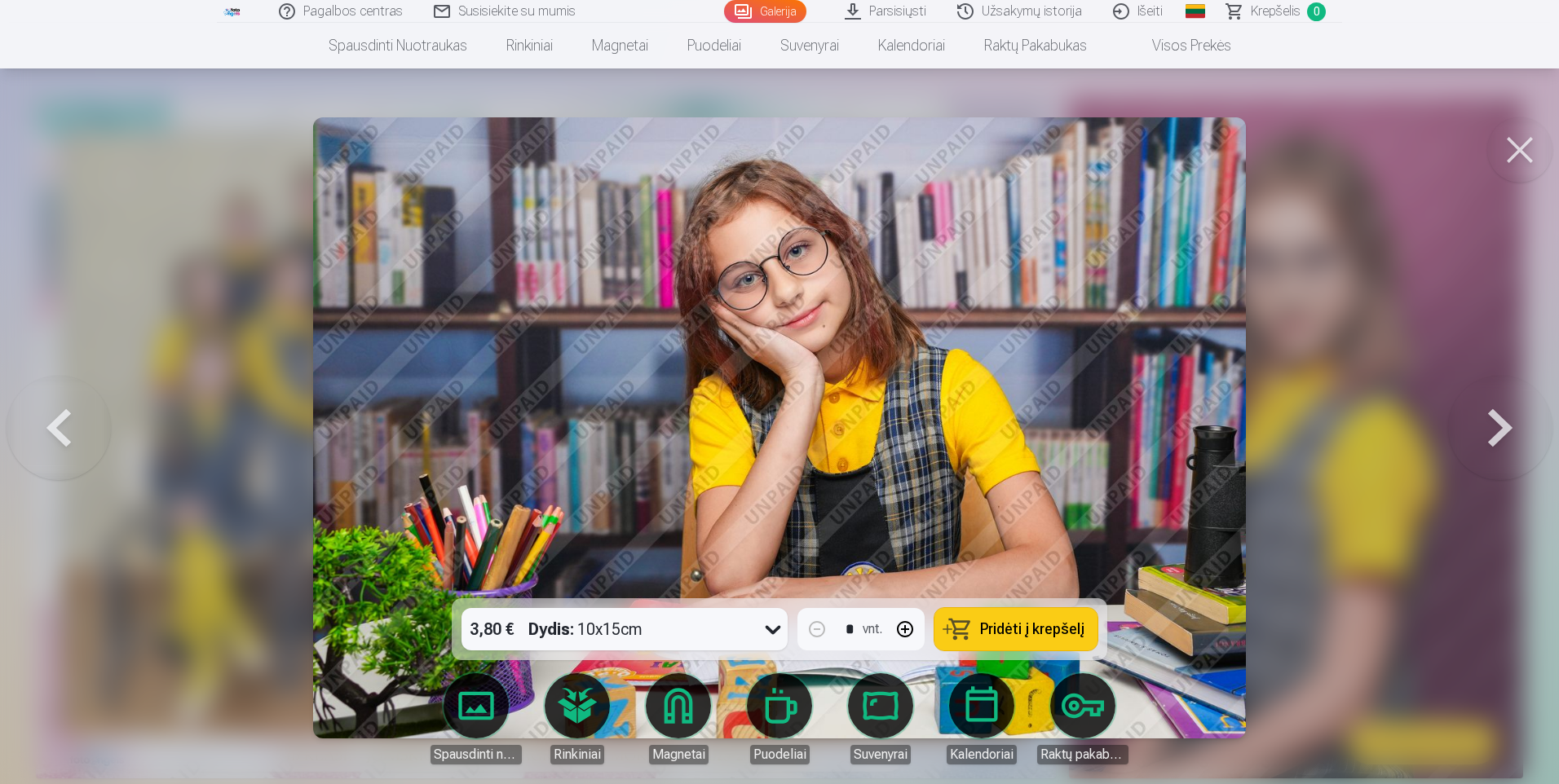
click at [1496, 434] on button at bounding box center [1500, 427] width 105 height 308
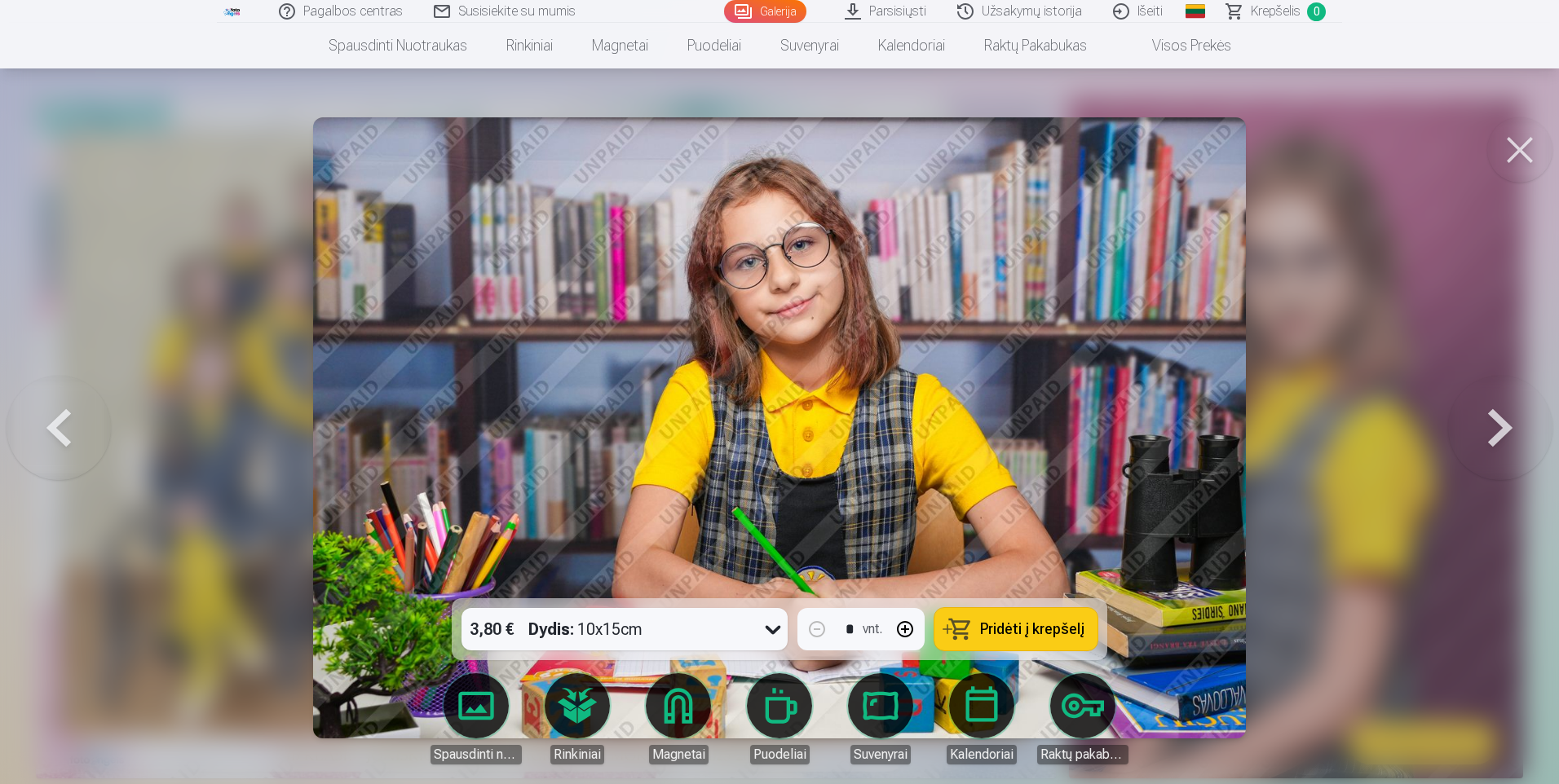
click at [1496, 434] on button at bounding box center [1500, 427] width 105 height 308
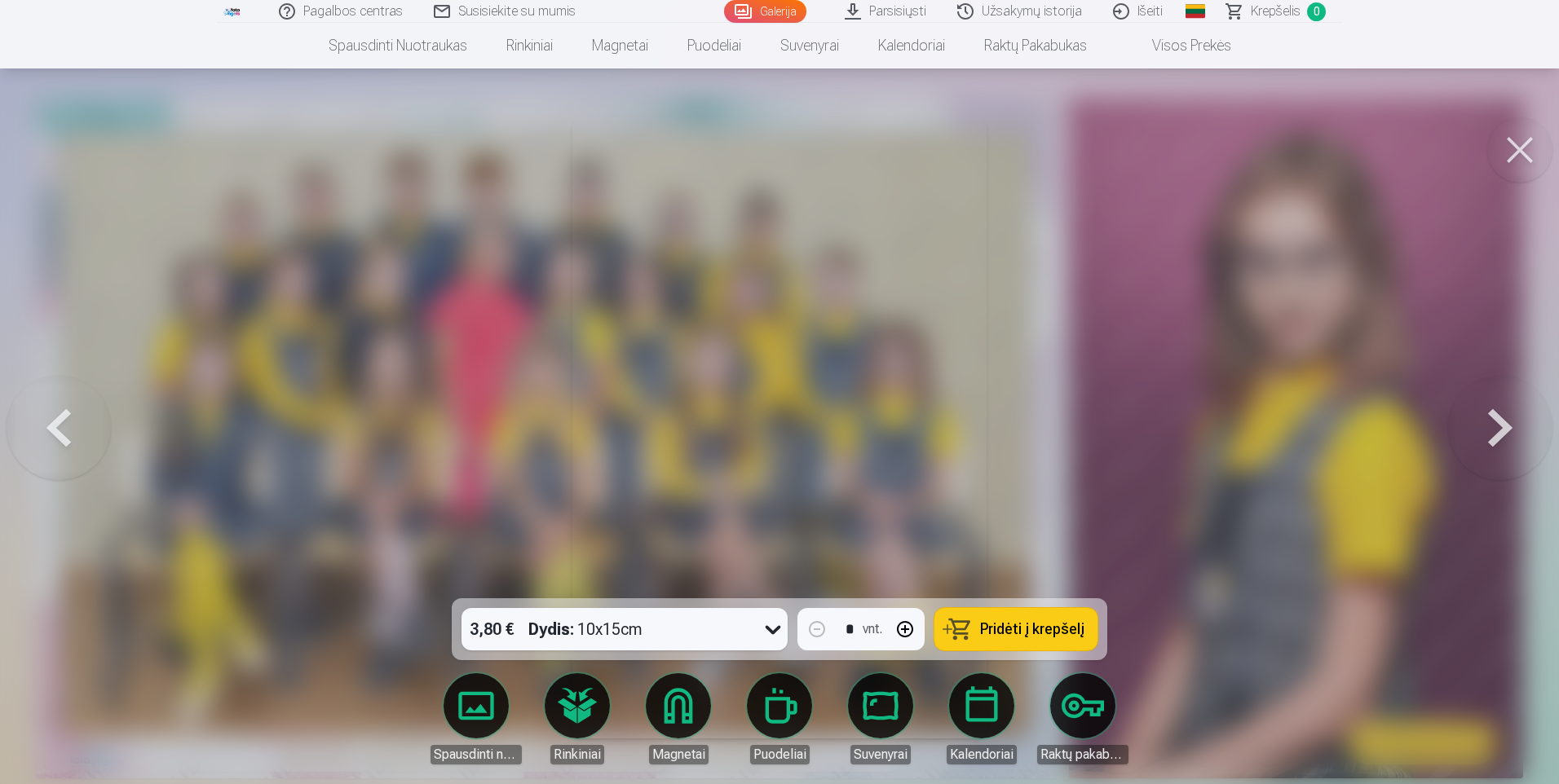
click at [1496, 434] on button at bounding box center [1500, 427] width 105 height 308
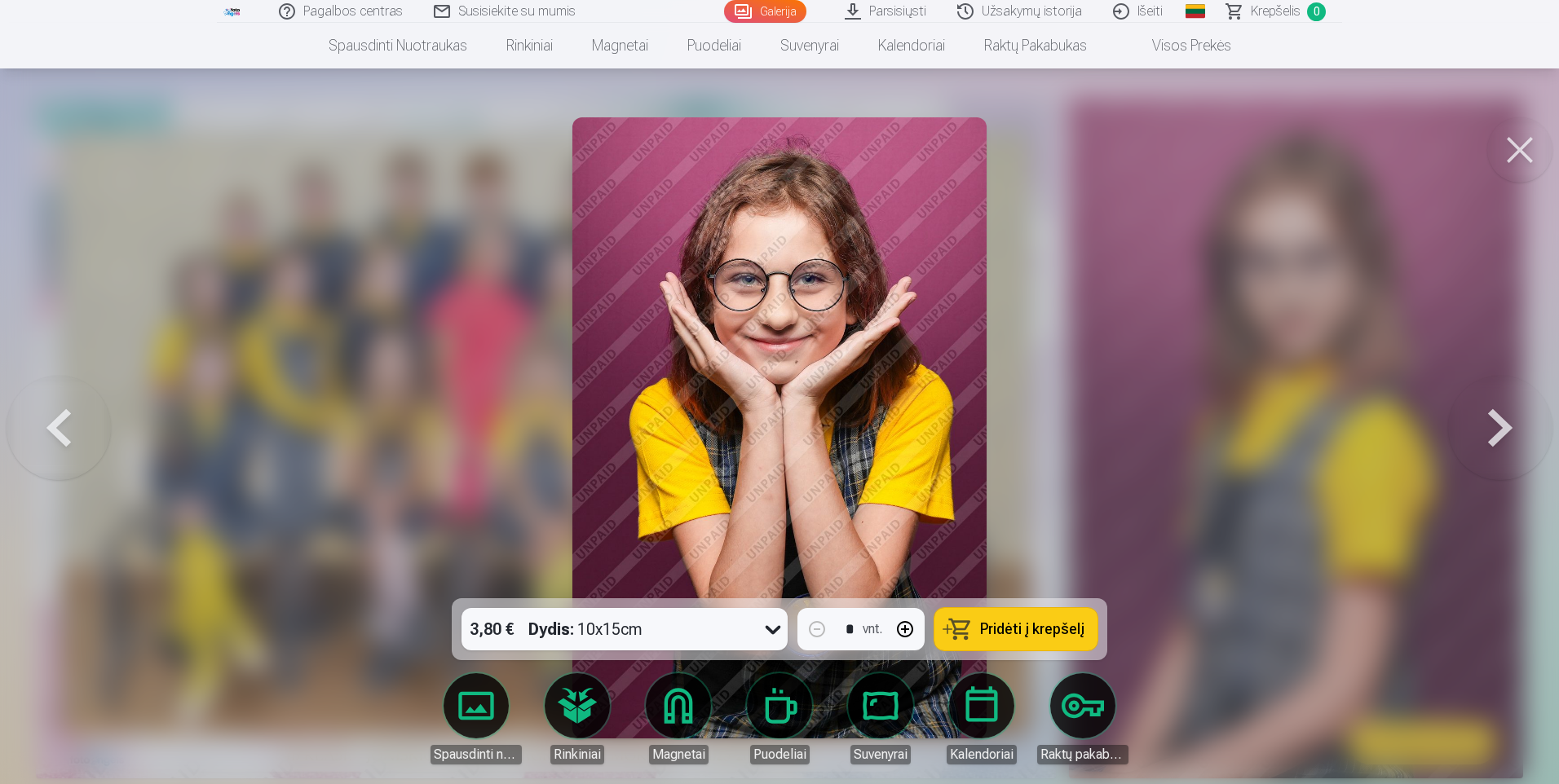
click at [1496, 434] on button at bounding box center [1500, 427] width 105 height 308
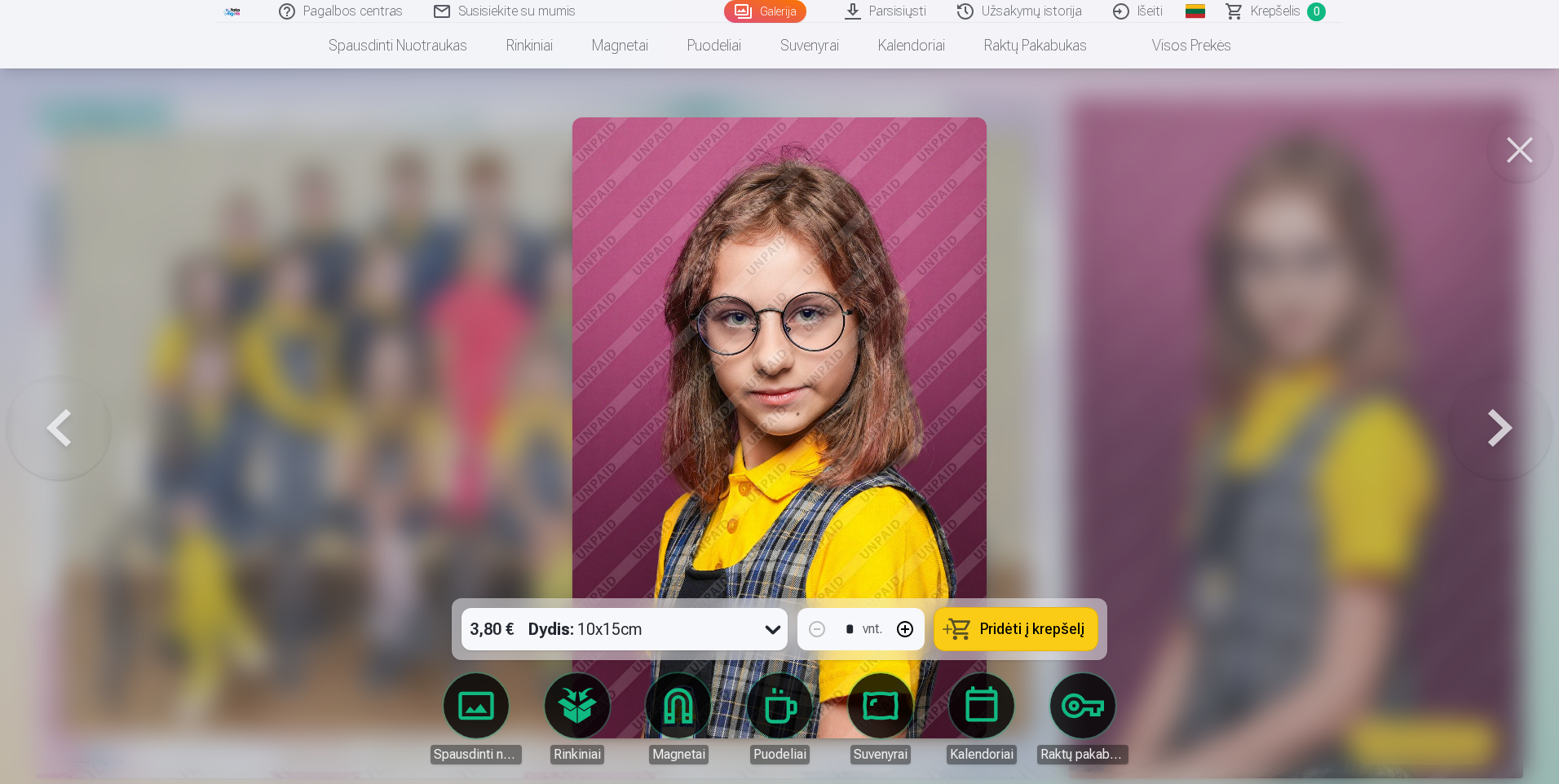
click at [1496, 434] on button at bounding box center [1500, 427] width 105 height 308
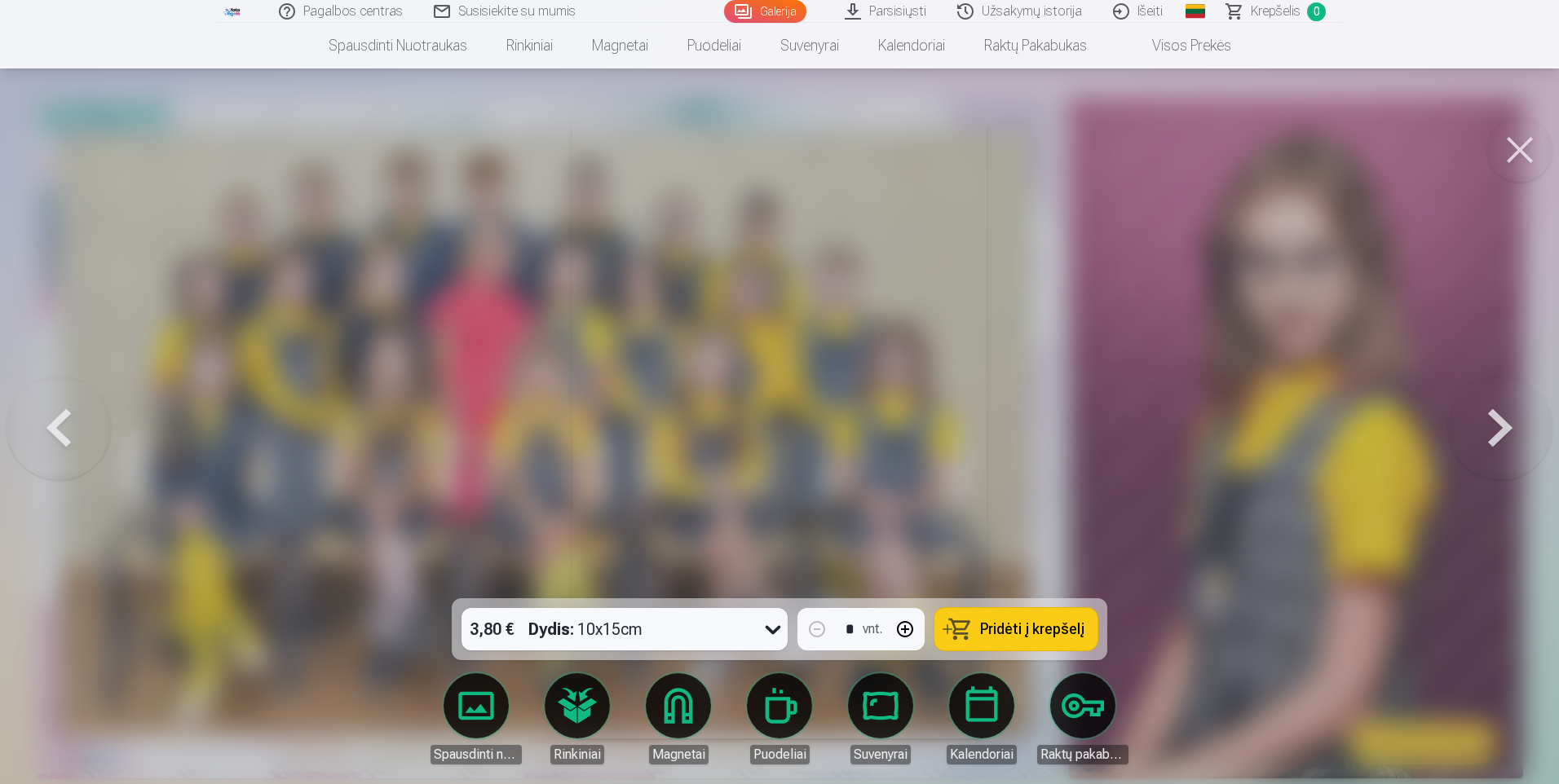
click at [1496, 434] on button at bounding box center [1500, 427] width 105 height 308
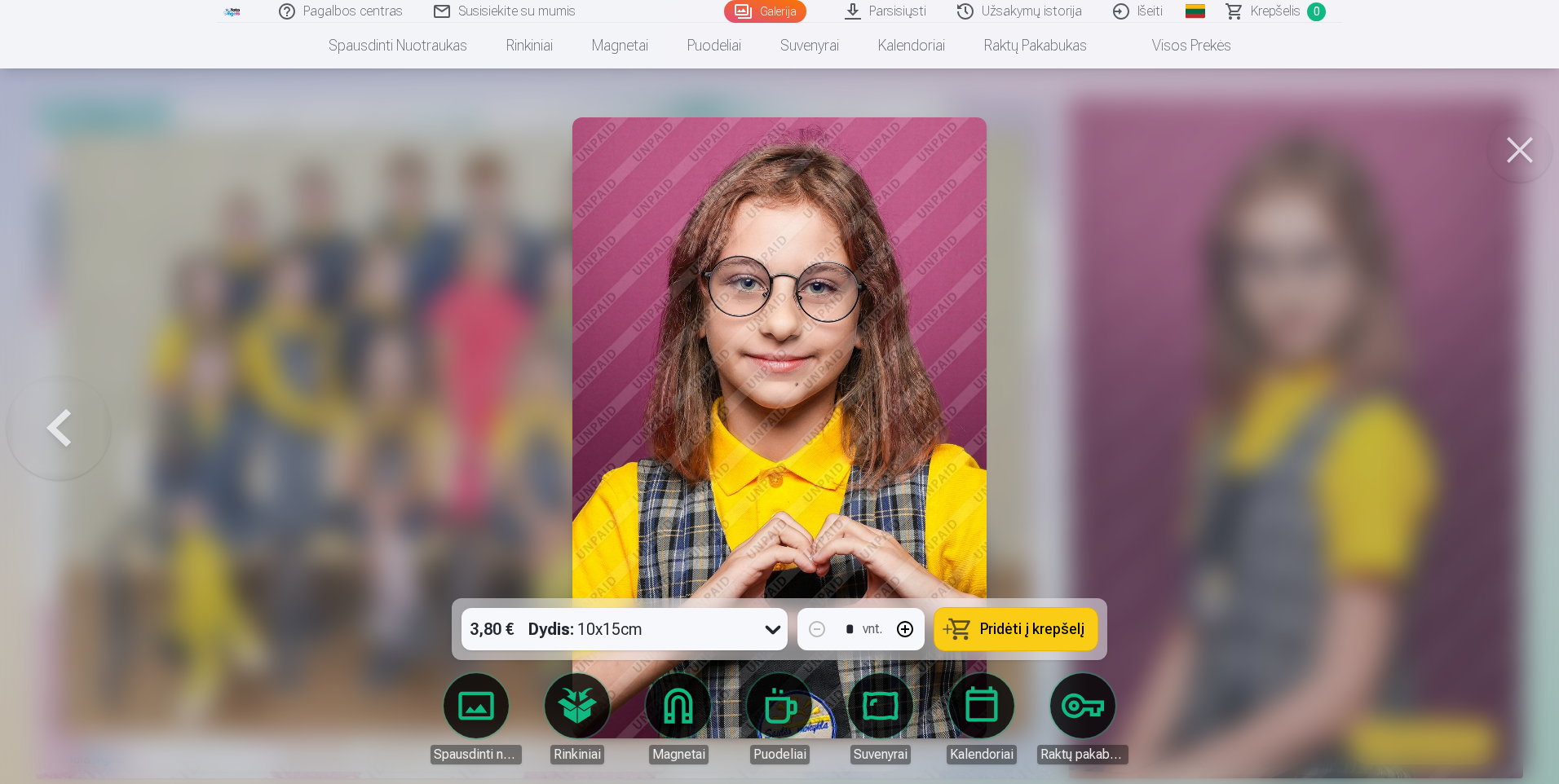
click at [1496, 434] on div at bounding box center [779, 392] width 1559 height 784
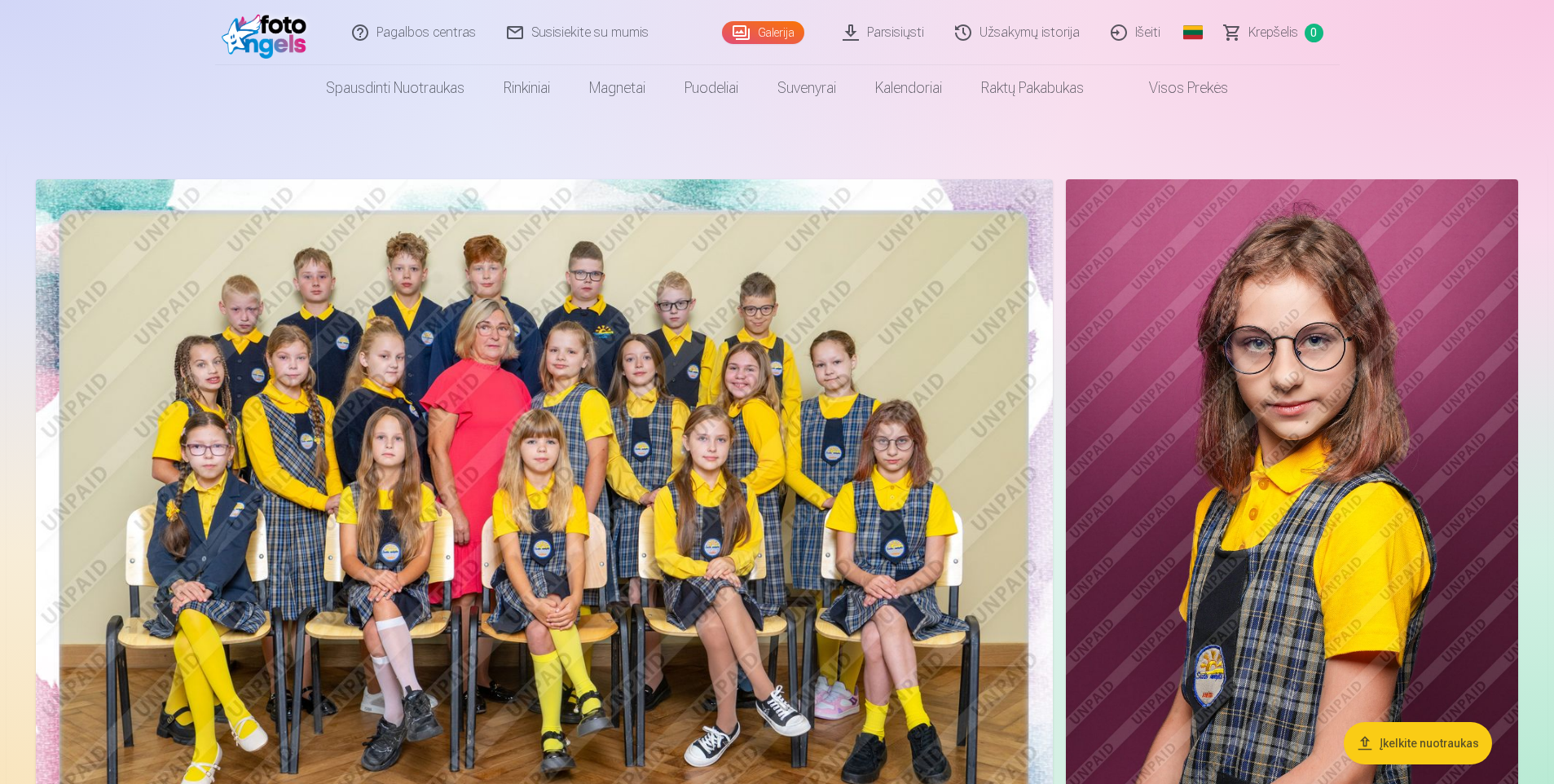
click at [1280, 34] on span "Krepšelis" at bounding box center [1273, 33] width 50 height 20
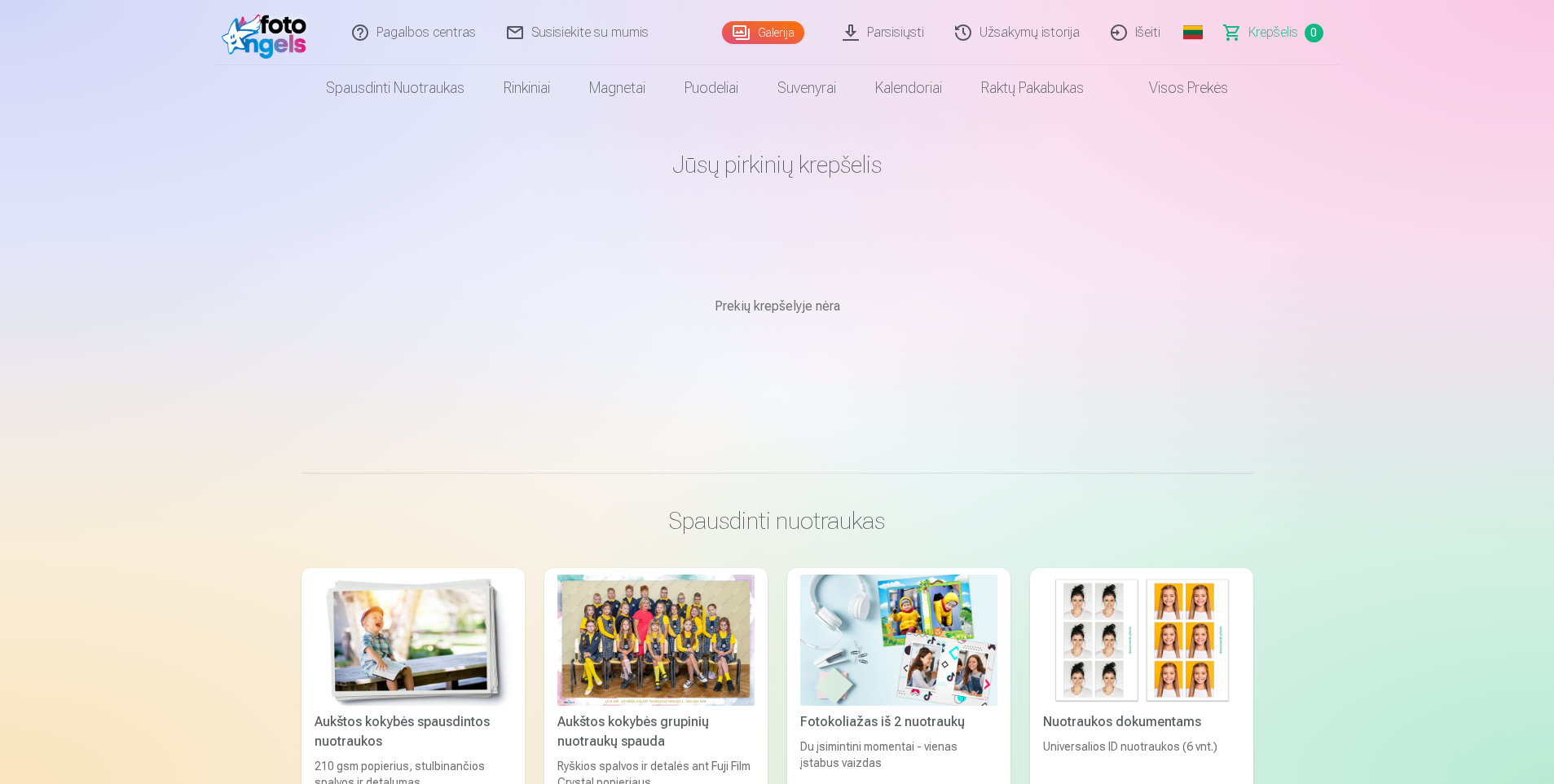
click at [1157, 34] on link "Išeiti" at bounding box center [1136, 32] width 80 height 65
